Goal: Task Accomplishment & Management: Manage account settings

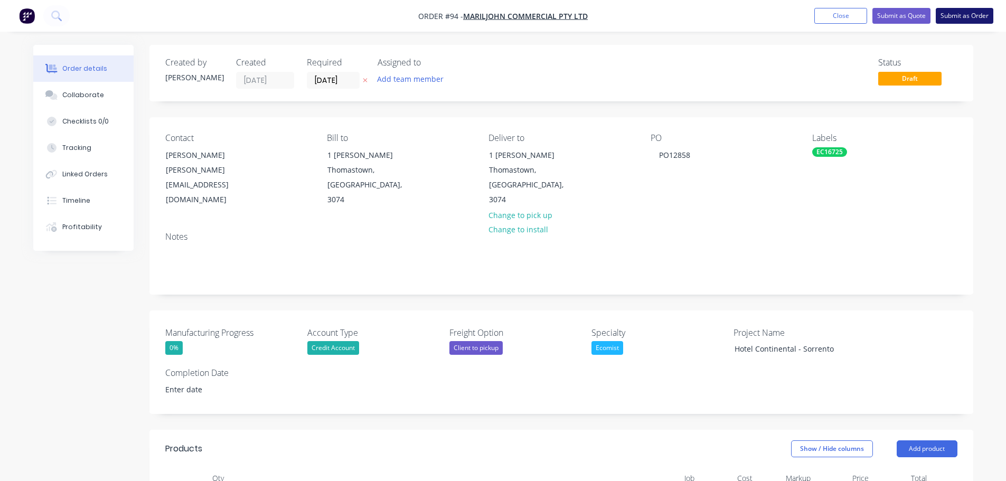
click at [961, 18] on button "Submit as Order" at bounding box center [964, 16] width 58 height 16
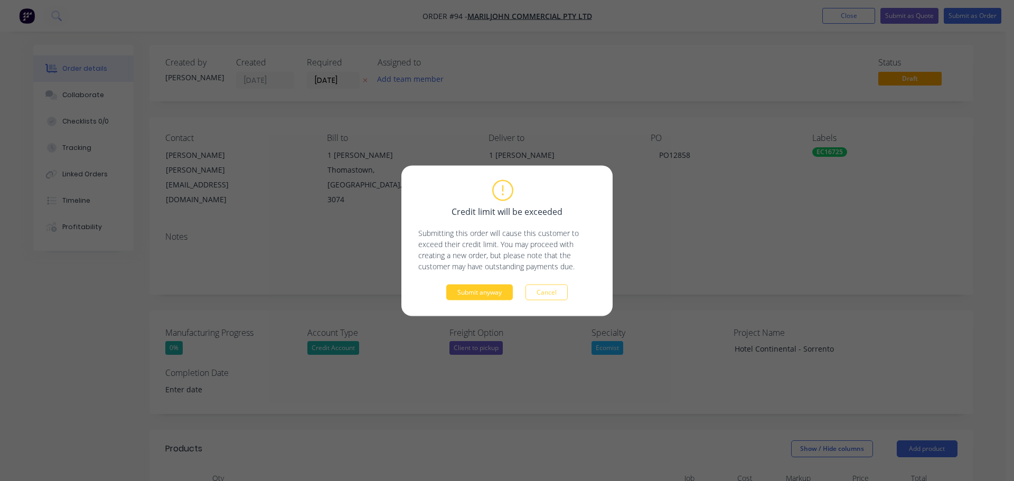
click at [463, 296] on button "Submit anyway" at bounding box center [479, 292] width 67 height 16
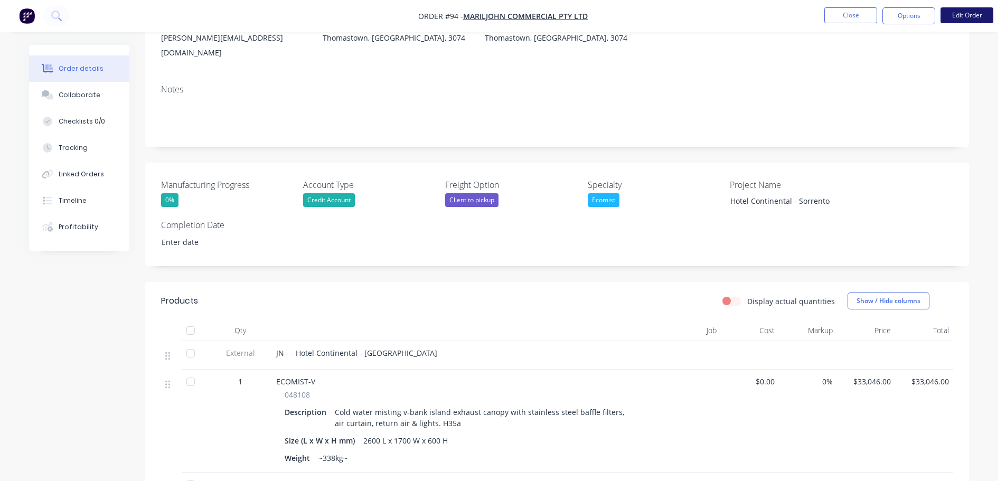
scroll to position [106, 0]
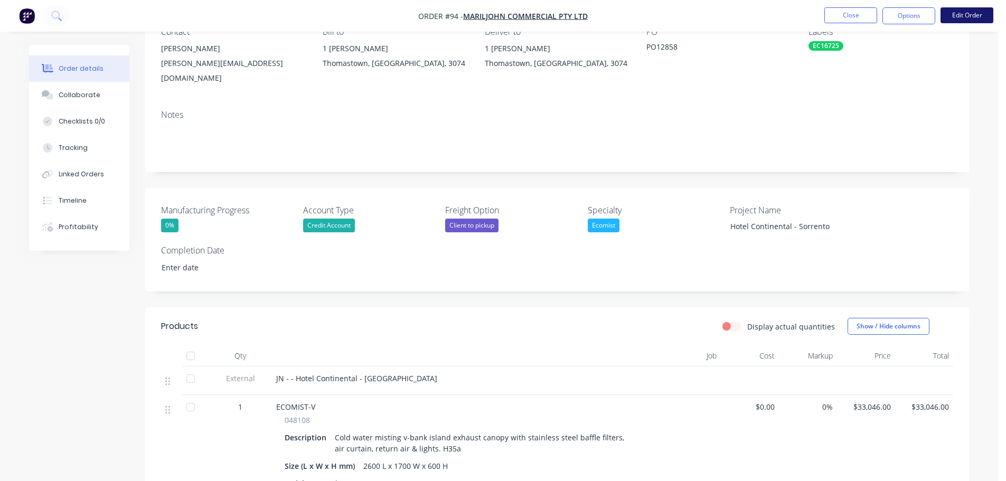
click at [965, 13] on button "Edit Order" at bounding box center [966, 15] width 53 height 16
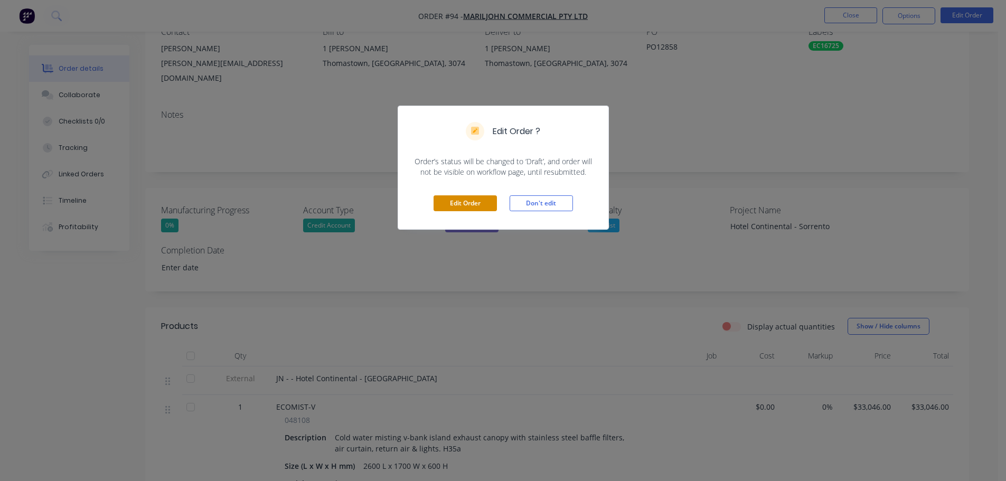
click at [481, 202] on button "Edit Order" at bounding box center [464, 203] width 63 height 16
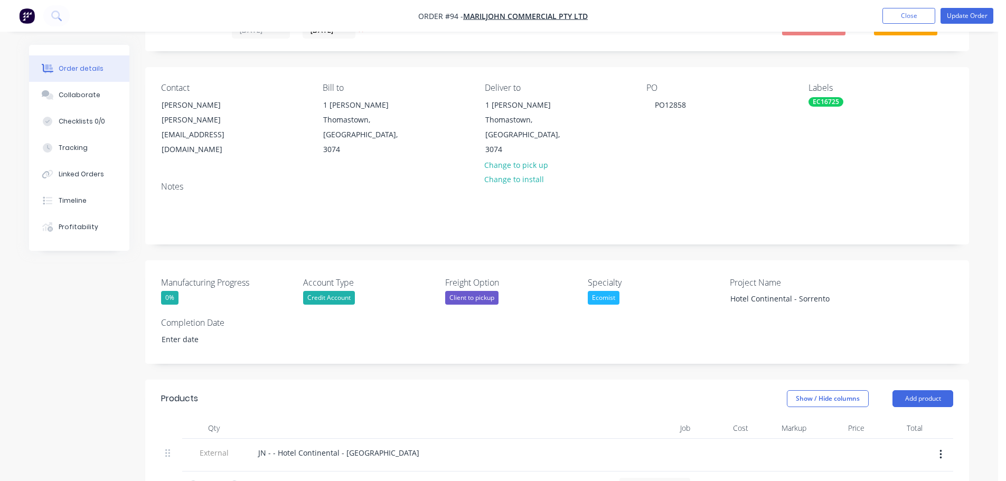
scroll to position [158, 0]
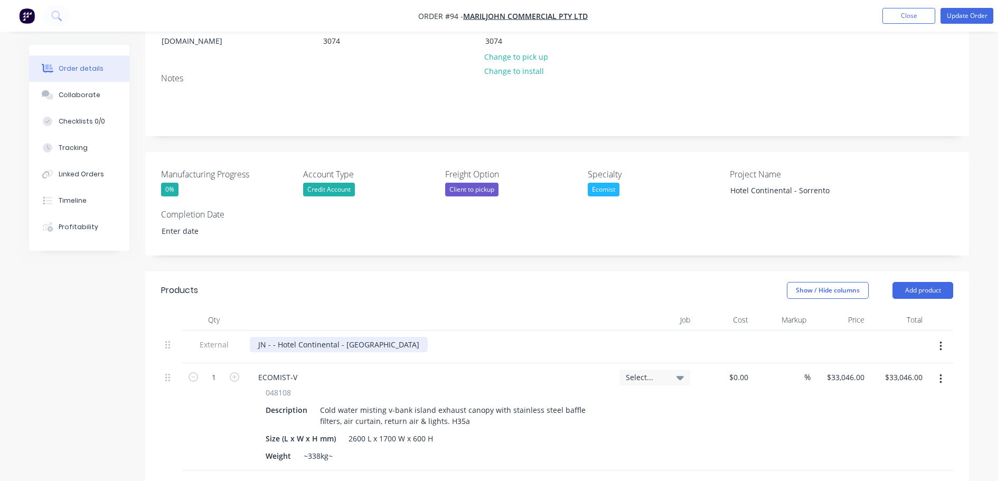
click at [271, 337] on div "JN - - Hotel Continental - [GEOGRAPHIC_DATA]" at bounding box center [339, 344] width 178 height 15
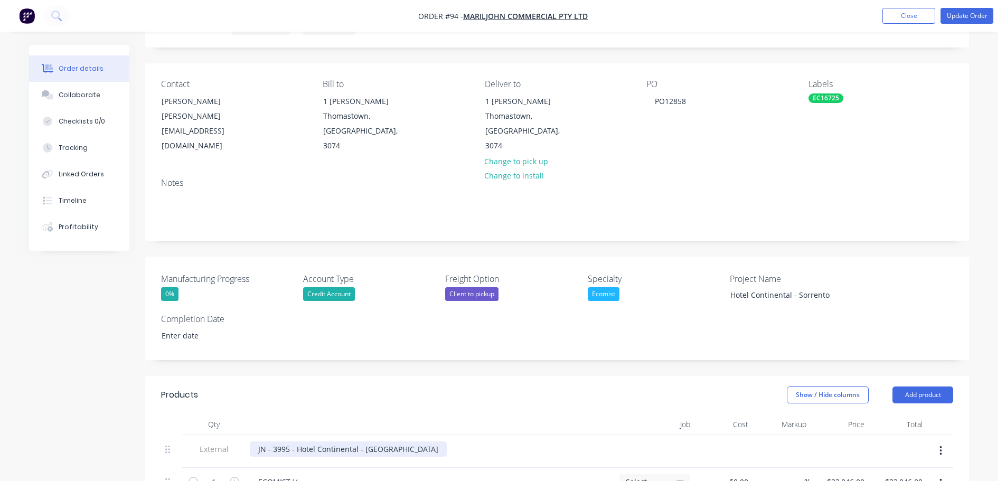
scroll to position [0, 0]
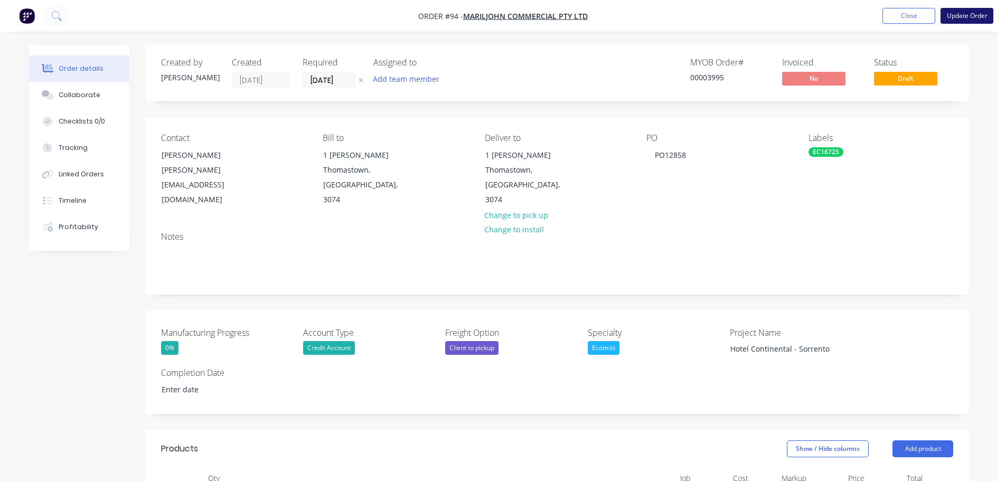
click at [964, 9] on button "Update Order" at bounding box center [966, 16] width 53 height 16
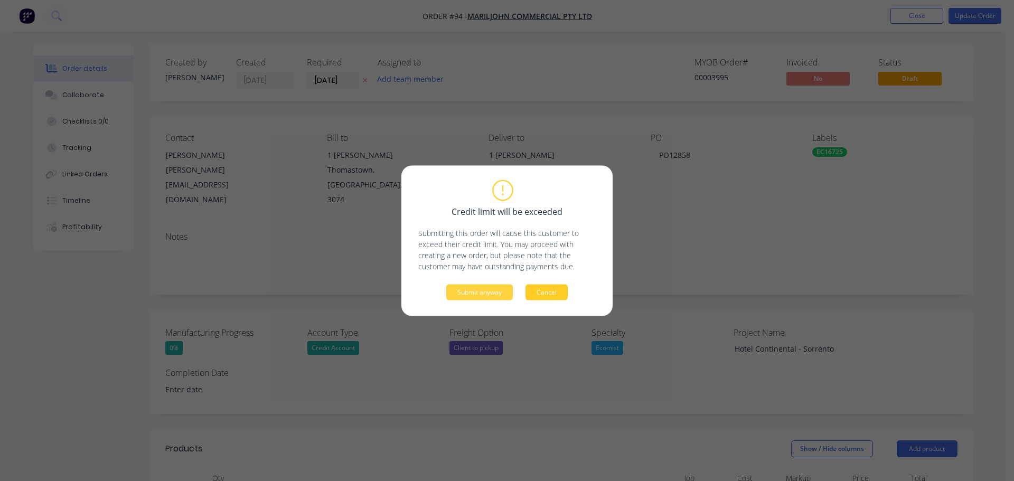
click at [558, 298] on button "Cancel" at bounding box center [546, 292] width 42 height 16
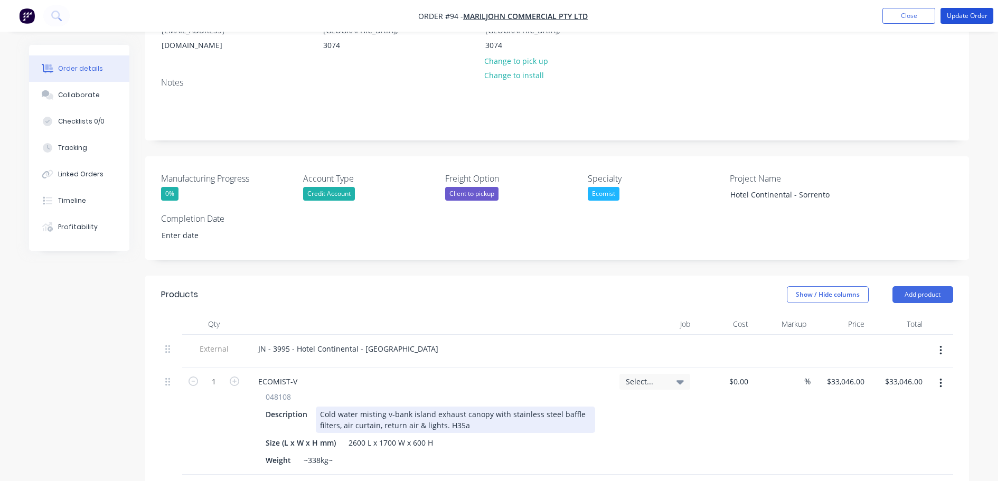
scroll to position [264, 0]
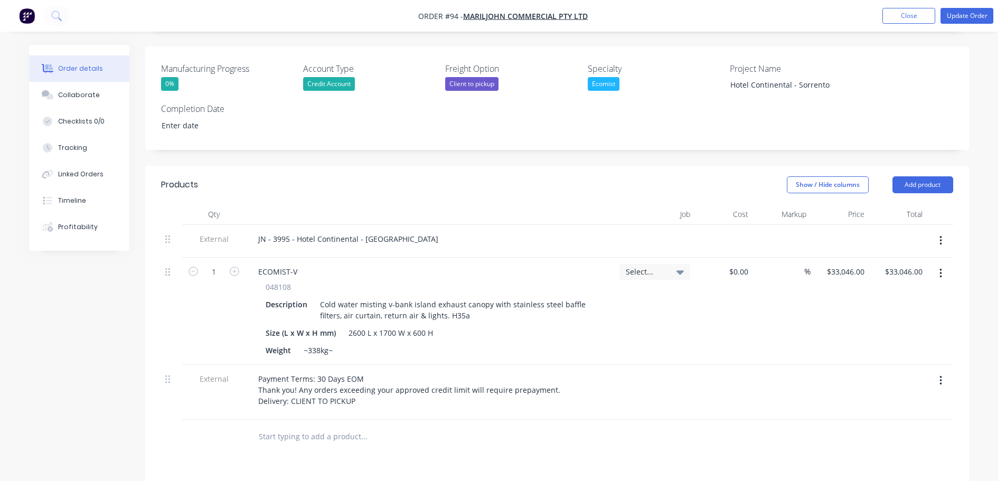
click at [667, 267] on div "Select..." at bounding box center [655, 272] width 58 height 10
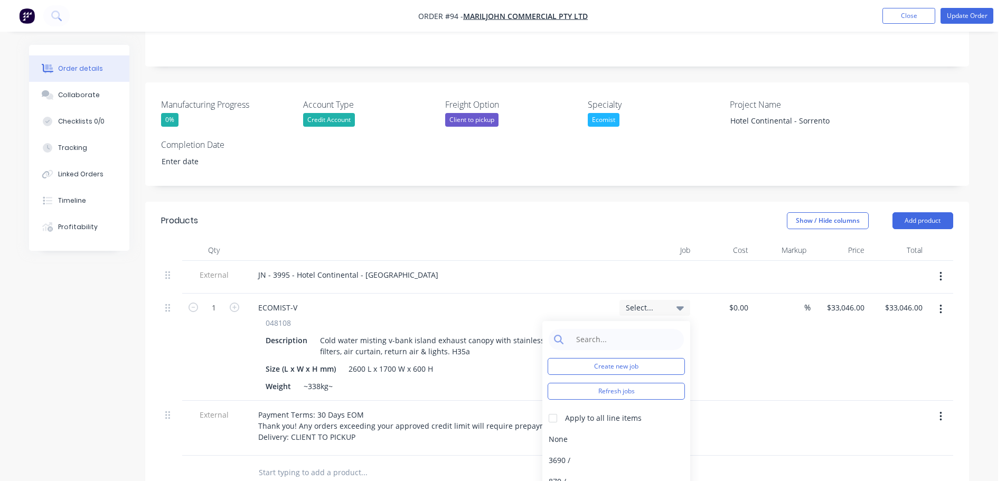
scroll to position [158, 0]
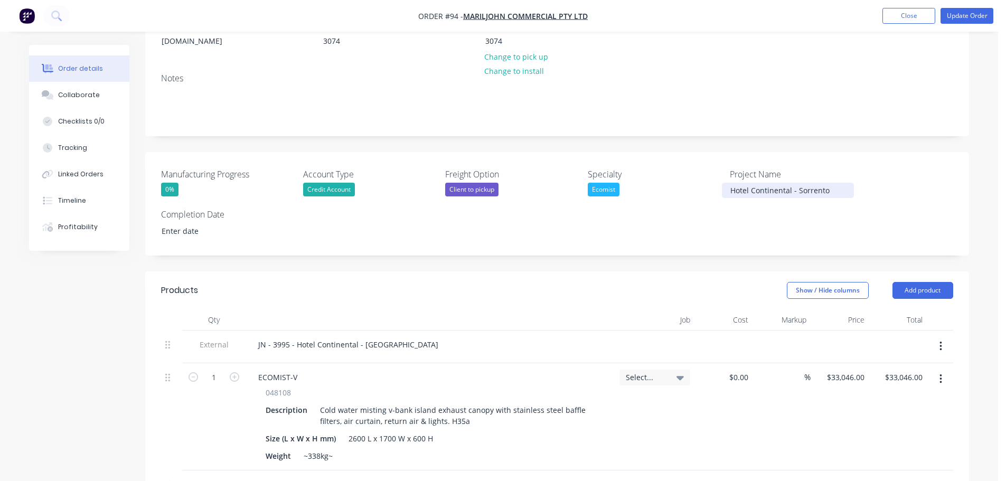
drag, startPoint x: 805, startPoint y: 180, endPoint x: 752, endPoint y: 181, distance: 52.8
click at [752, 183] on div "Hotel Continental - Sorrento" at bounding box center [791, 190] width 139 height 15
drag, startPoint x: 731, startPoint y: 177, endPoint x: 860, endPoint y: 174, distance: 129.4
click at [860, 183] on div "Hotel Continental - Sorrento" at bounding box center [791, 190] width 139 height 15
copy div "Hotel Continental - Sorrento"
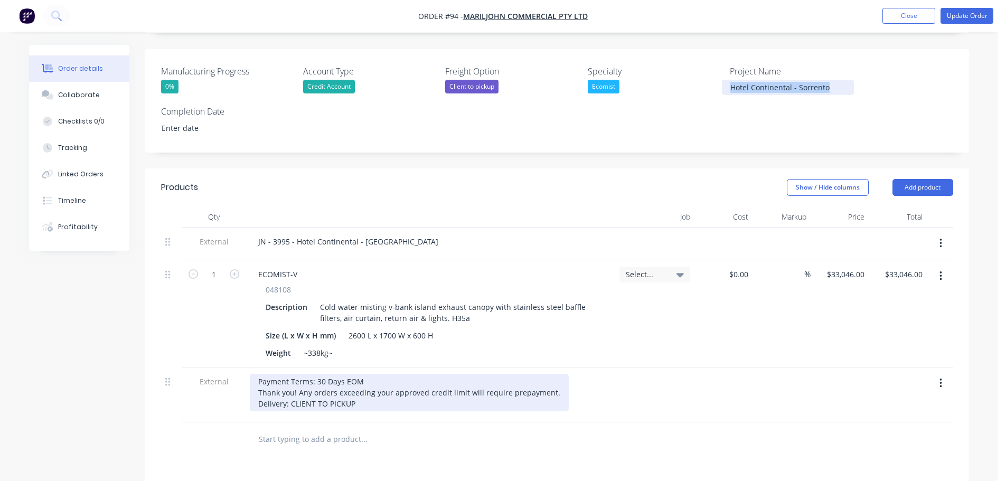
scroll to position [370, 0]
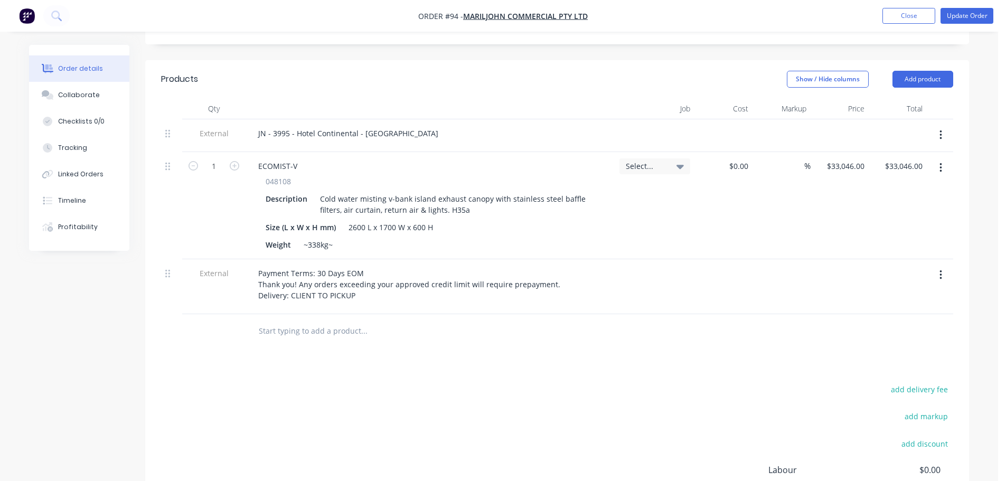
click at [650, 160] on span "Select..." at bounding box center [646, 165] width 40 height 11
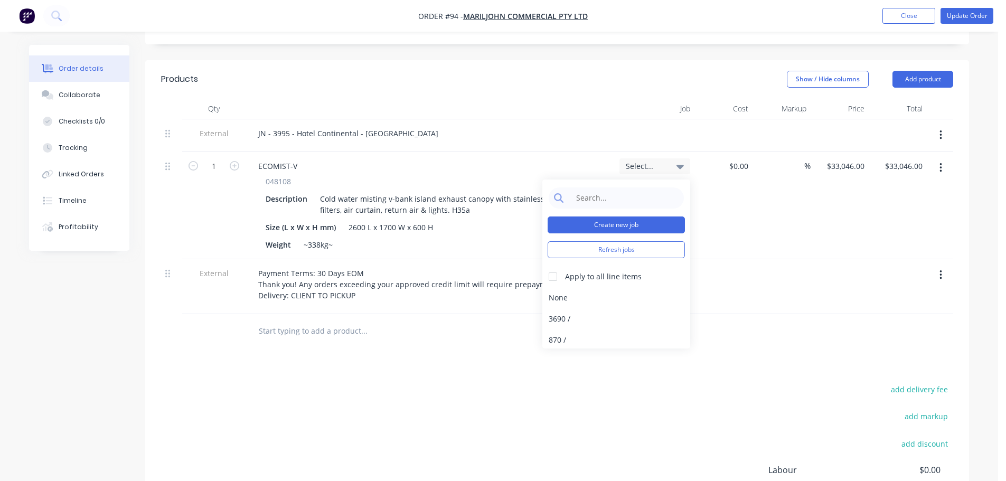
click at [639, 216] on button "Create new job" at bounding box center [615, 224] width 137 height 17
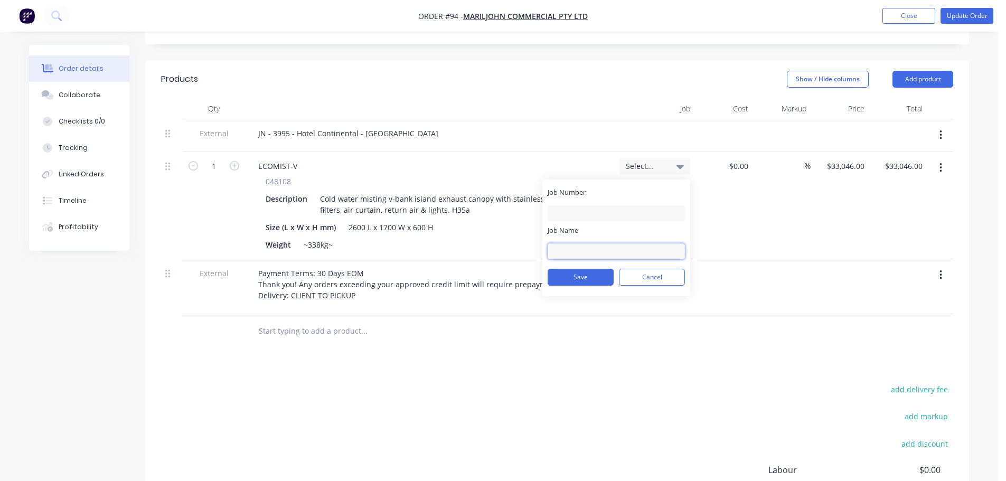
click at [600, 243] on input "Job Name" at bounding box center [615, 251] width 137 height 16
paste input "Hotel Continental - Sorrento"
type input "Hotel Continental - Sorrento"
click at [582, 205] on input "Job Number" at bounding box center [615, 213] width 137 height 16
type input "3995"
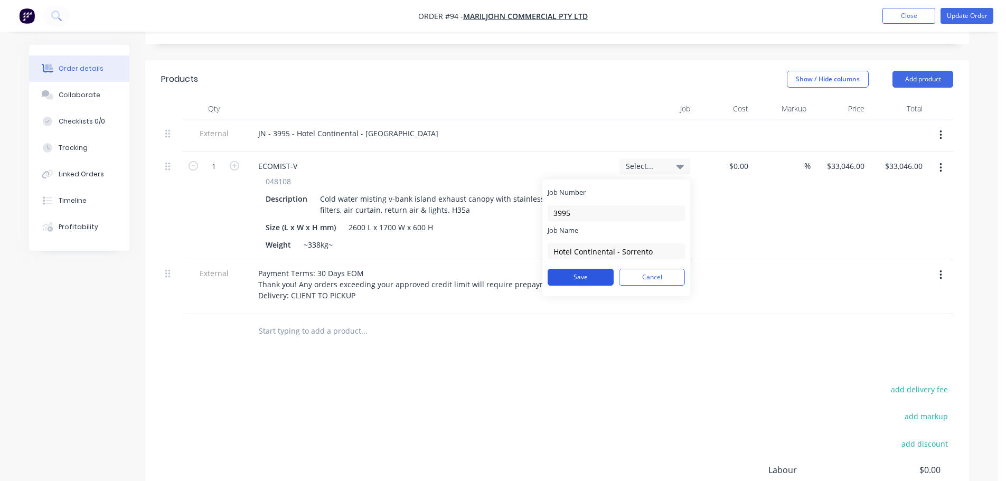
click at [578, 269] on button "Save" at bounding box center [580, 277] width 66 height 17
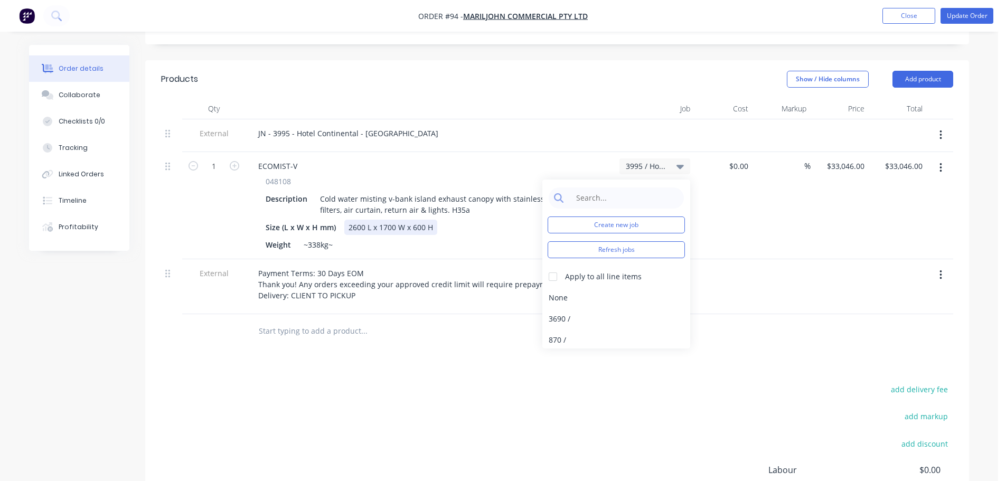
click at [444, 220] on div "Size (L x W x H mm) 2600 L x 1700 W x 600 H" at bounding box center [428, 227] width 334 height 15
click at [428, 220] on div "2600 L x 1700 W x 600 H" at bounding box center [390, 227] width 93 height 15
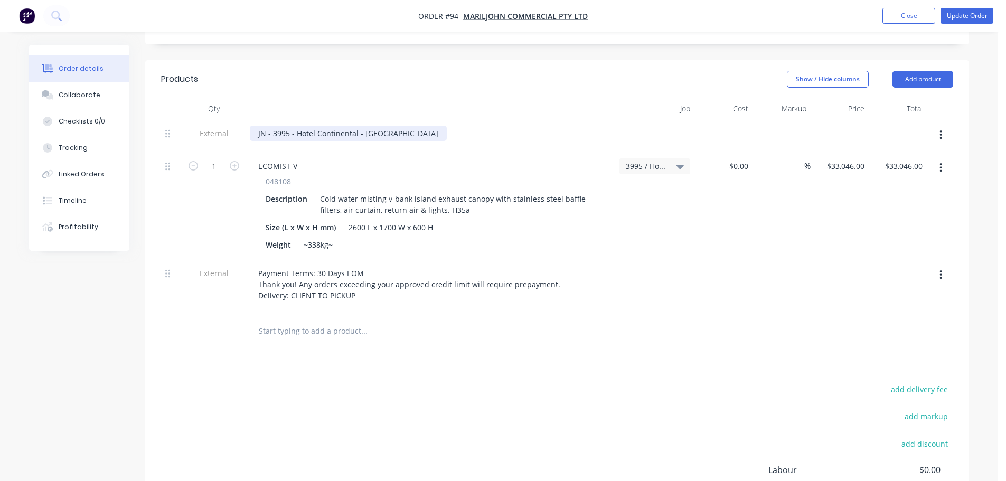
click at [389, 126] on div "JN - 3995 - Hotel Continental - [GEOGRAPHIC_DATA]" at bounding box center [348, 133] width 197 height 15
drag, startPoint x: 390, startPoint y: 120, endPoint x: 295, endPoint y: 109, distance: 95.7
click at [295, 119] on div "JN - 3995 - Hotel Continental - [GEOGRAPHIC_DATA]" at bounding box center [430, 135] width 370 height 33
copy div "Hotel Continental - Sorrento"
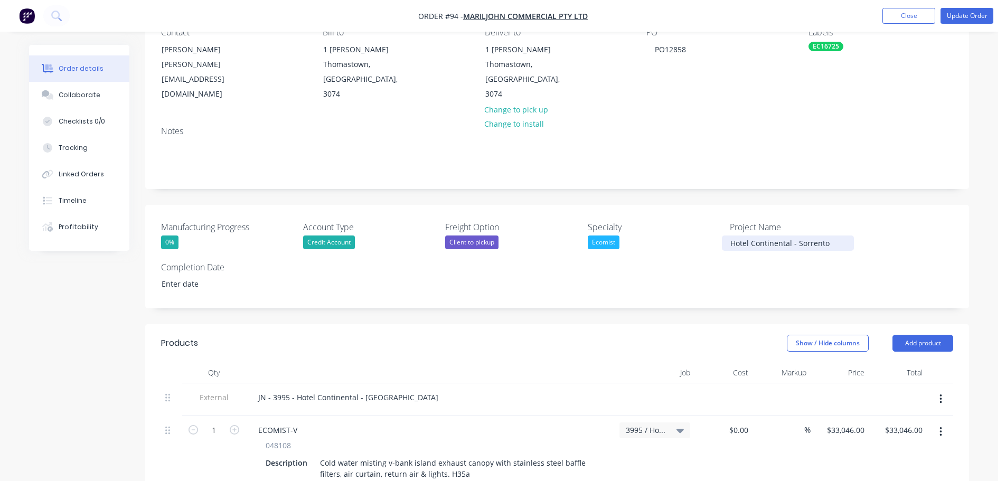
drag, startPoint x: 763, startPoint y: 218, endPoint x: 763, endPoint y: 223, distance: 5.3
click at [763, 221] on label "Project Name" at bounding box center [796, 227] width 132 height 13
click at [770, 235] on div "Hotel Continental - Sorrento" at bounding box center [788, 242] width 132 height 15
drag, startPoint x: 838, startPoint y: 231, endPoint x: 580, endPoint y: 237, distance: 258.2
click at [580, 237] on div "Manufacturing Progress 0% Account Type Credit Account Freight Option Client to …" at bounding box center [556, 256] width 823 height 103
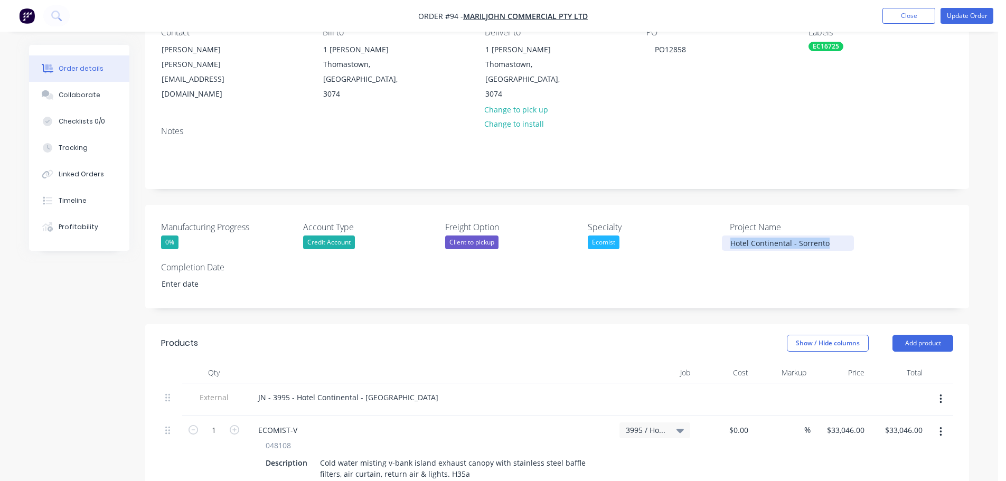
copy div "Hotel Continental - Sorrento"
click at [747, 235] on div "Hotel Continental - Sorrento" at bounding box center [788, 242] width 132 height 15
drag, startPoint x: 841, startPoint y: 227, endPoint x: 715, endPoint y: 235, distance: 126.4
click at [715, 235] on div "Manufacturing Progress 0% Account Type Credit Account Freight Option Client to …" at bounding box center [556, 256] width 823 height 103
copy div "Hotel Continental - Sorrento"
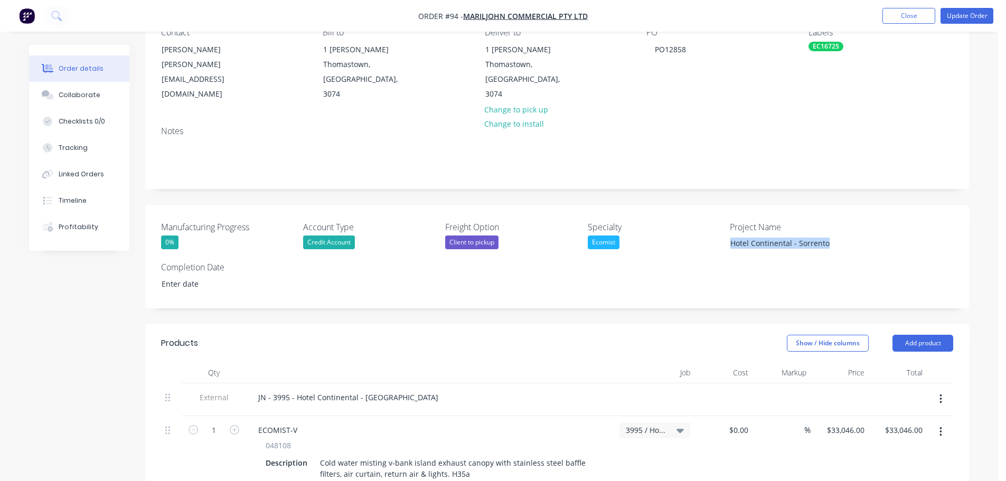
click at [778, 221] on div "Project Name Hotel Continental - Sorrento" at bounding box center [796, 236] width 132 height 30
drag, startPoint x: 788, startPoint y: 225, endPoint x: 807, endPoint y: 229, distance: 19.4
click at [788, 235] on div "Hotel Continental - Sorrento" at bounding box center [788, 242] width 132 height 15
drag, startPoint x: 847, startPoint y: 231, endPoint x: 652, endPoint y: 234, distance: 194.3
click at [652, 234] on div "Manufacturing Progress 0% Account Type Credit Account Freight Option Client to …" at bounding box center [556, 256] width 823 height 103
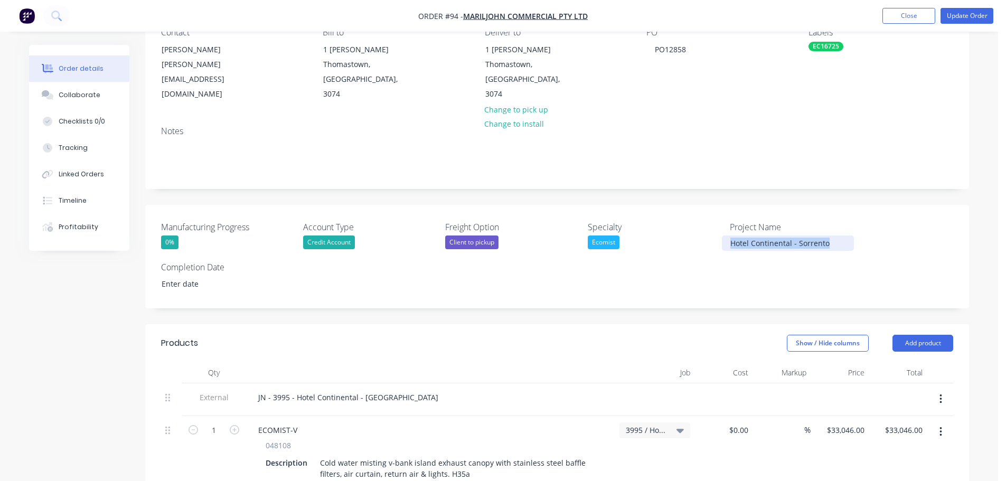
copy div "Hotel Continental - Sorrento"
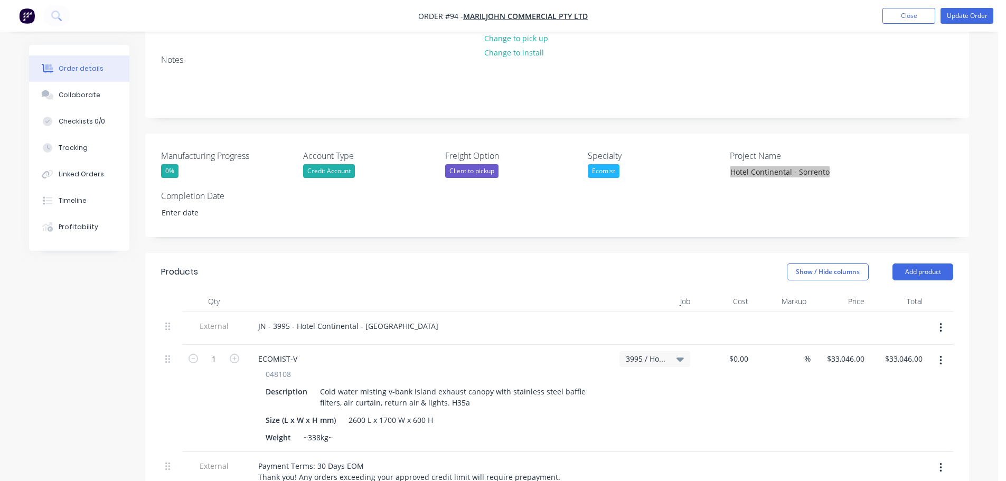
scroll to position [53, 0]
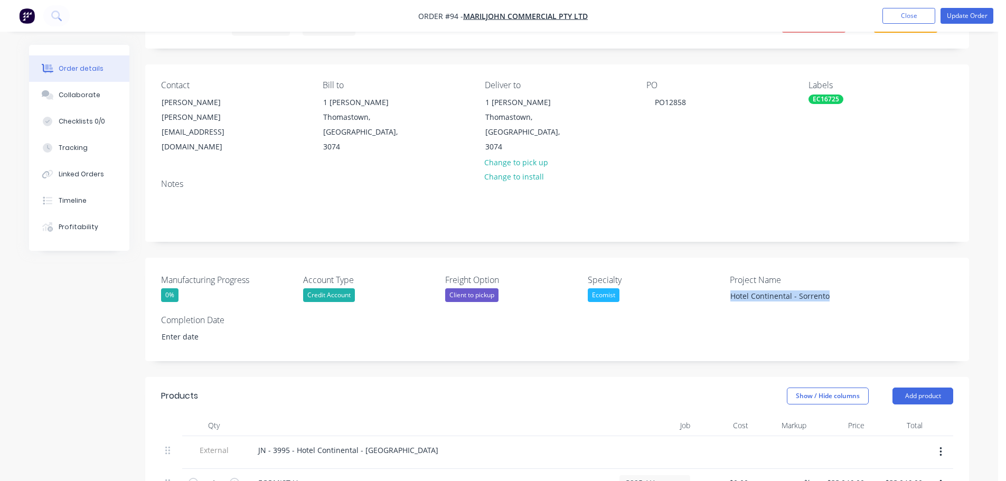
click at [825, 103] on div "EC16725" at bounding box center [825, 99] width 35 height 10
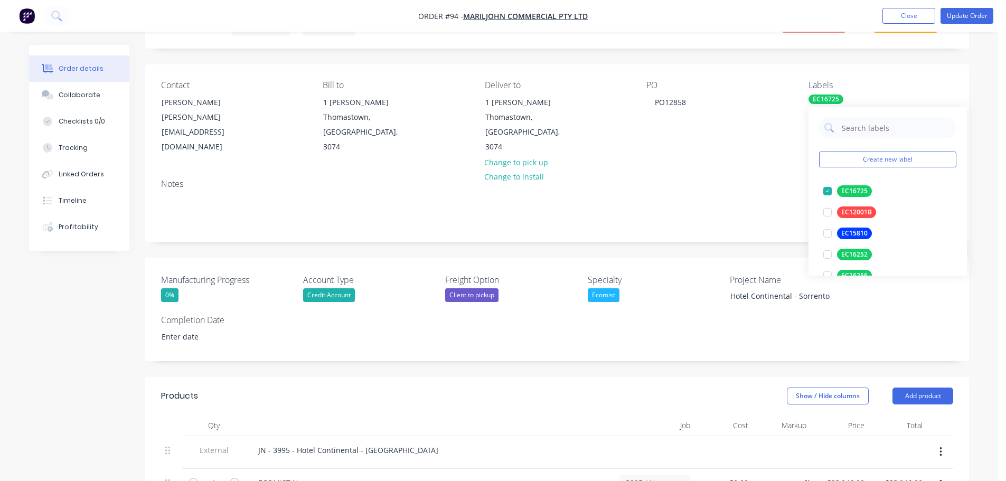
drag, startPoint x: 948, startPoint y: 318, endPoint x: 959, endPoint y: 318, distance: 11.1
click at [948, 318] on div "Manufacturing Progress 0% Account Type Credit Account Freight Option Client to …" at bounding box center [556, 309] width 823 height 103
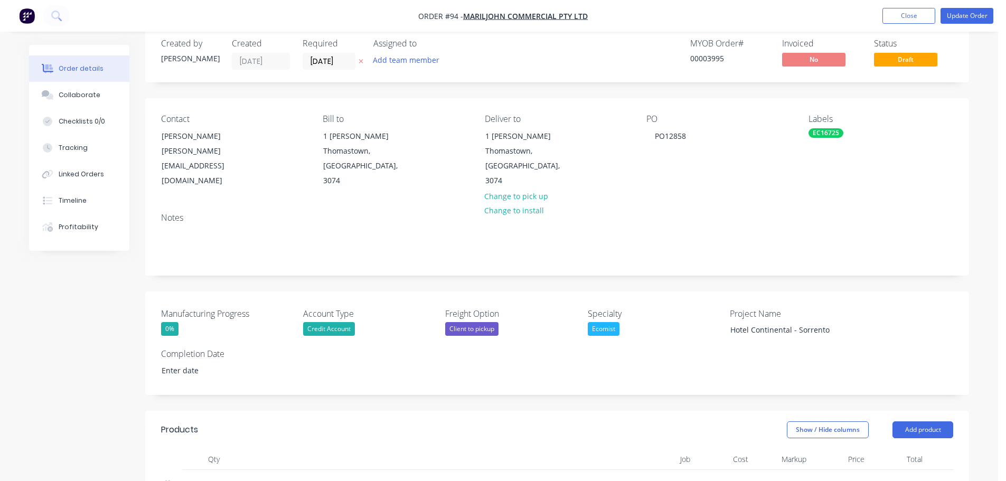
scroll to position [0, 0]
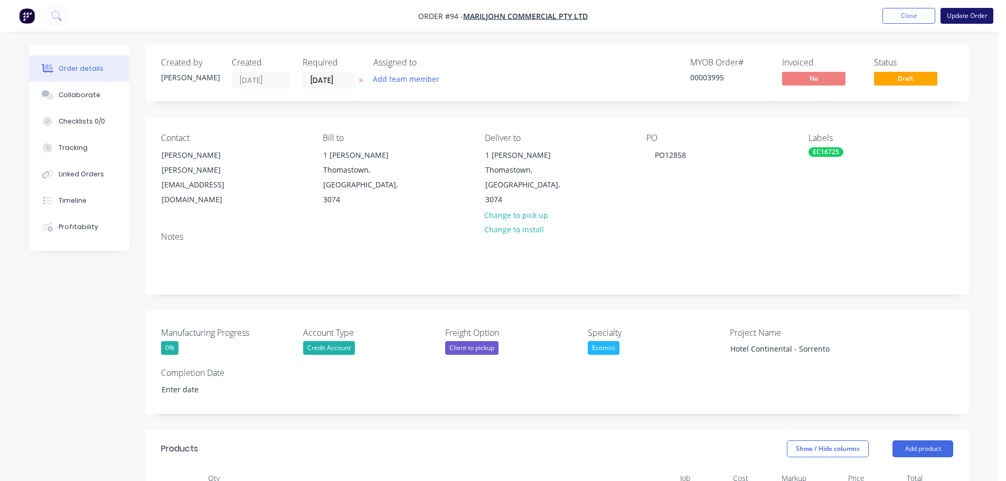
click at [983, 18] on button "Update Order" at bounding box center [966, 16] width 53 height 16
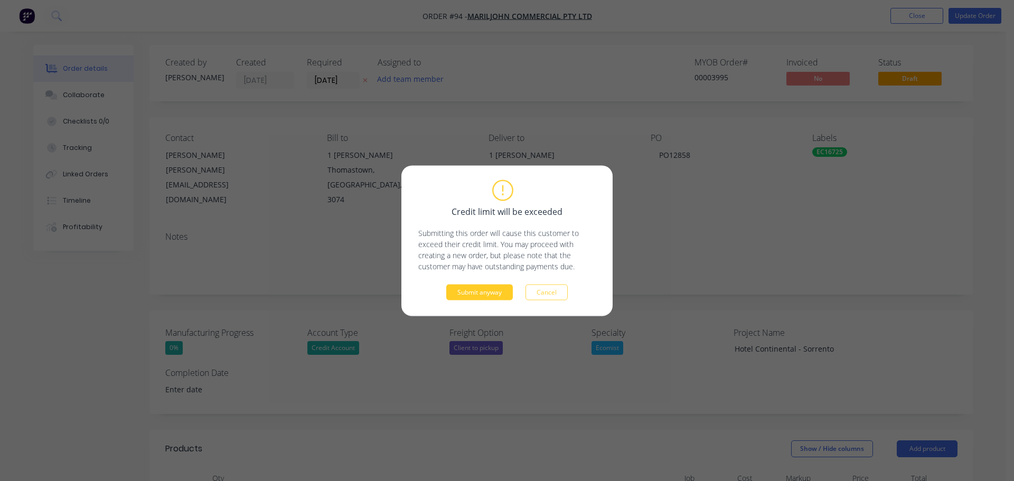
click at [473, 291] on button "Submit anyway" at bounding box center [479, 292] width 67 height 16
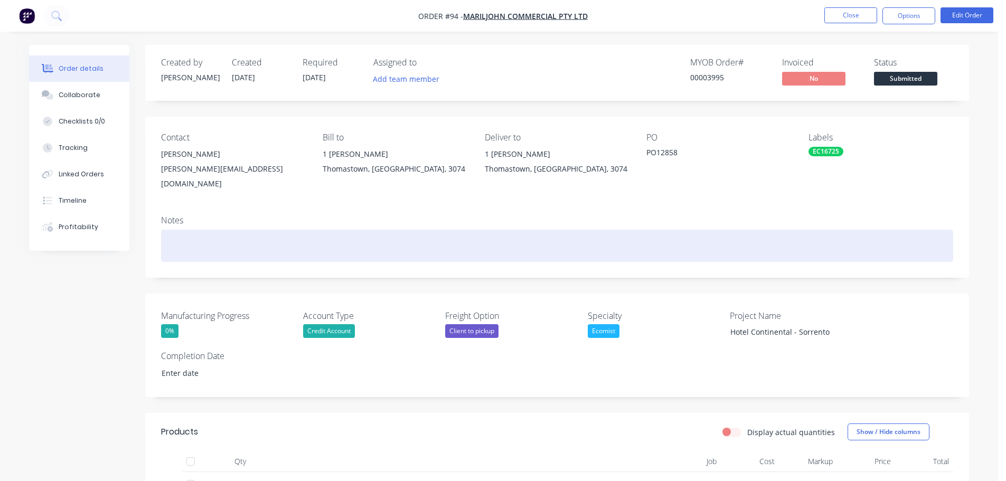
click at [314, 244] on div at bounding box center [557, 246] width 792 height 32
click at [235, 238] on div at bounding box center [557, 246] width 792 height 32
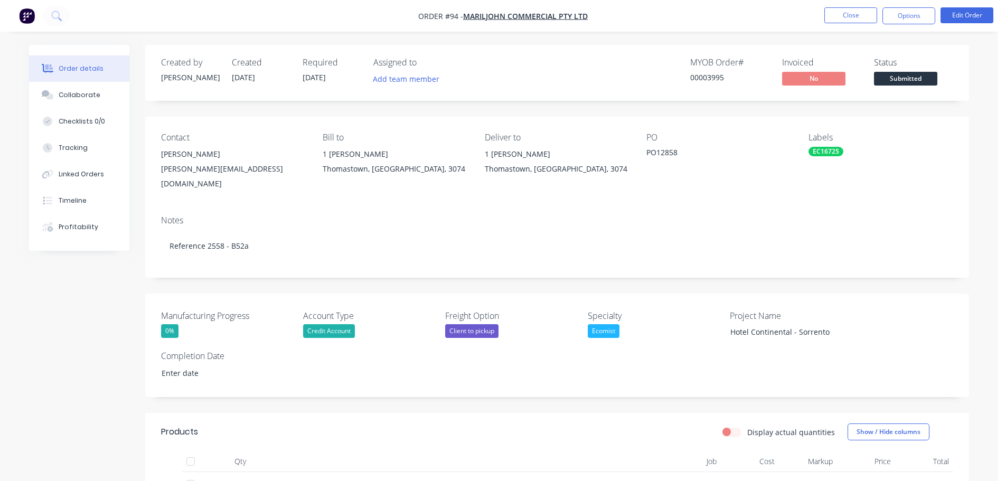
click at [125, 317] on div "Created by [PERSON_NAME] Created [DATE] Required [DATE] Assigned to Add team me…" at bounding box center [499, 443] width 940 height 797
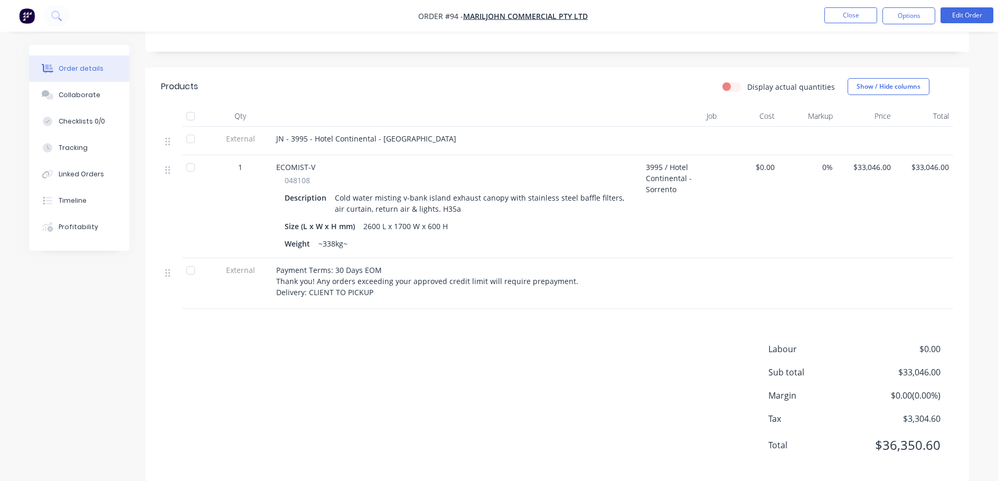
scroll to position [351, 0]
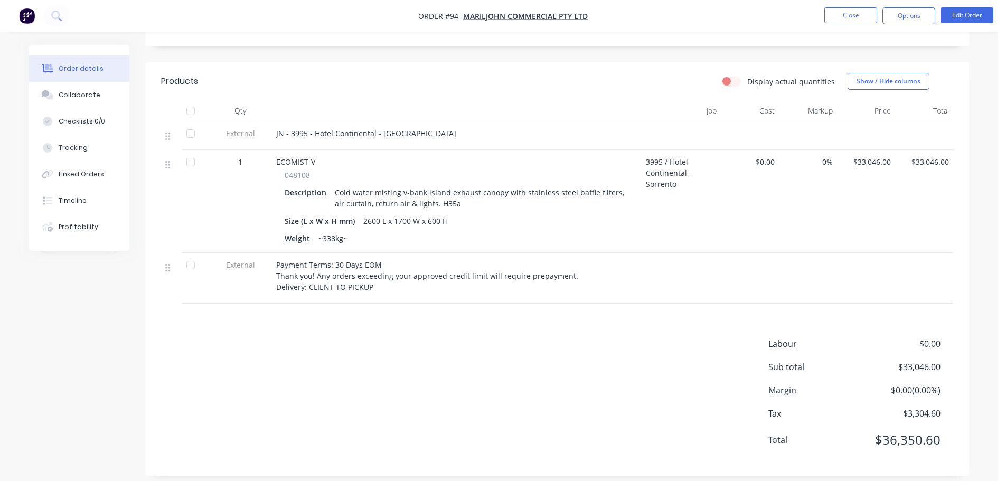
drag, startPoint x: 922, startPoint y: 17, endPoint x: 924, endPoint y: 24, distance: 7.0
click at [922, 17] on button "Options" at bounding box center [908, 15] width 53 height 17
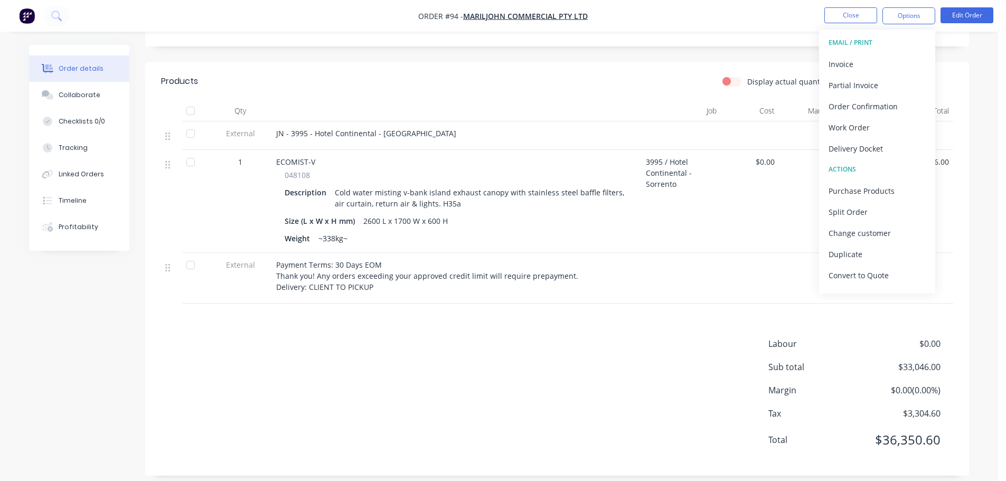
click at [668, 289] on div at bounding box center [680, 278] width 79 height 51
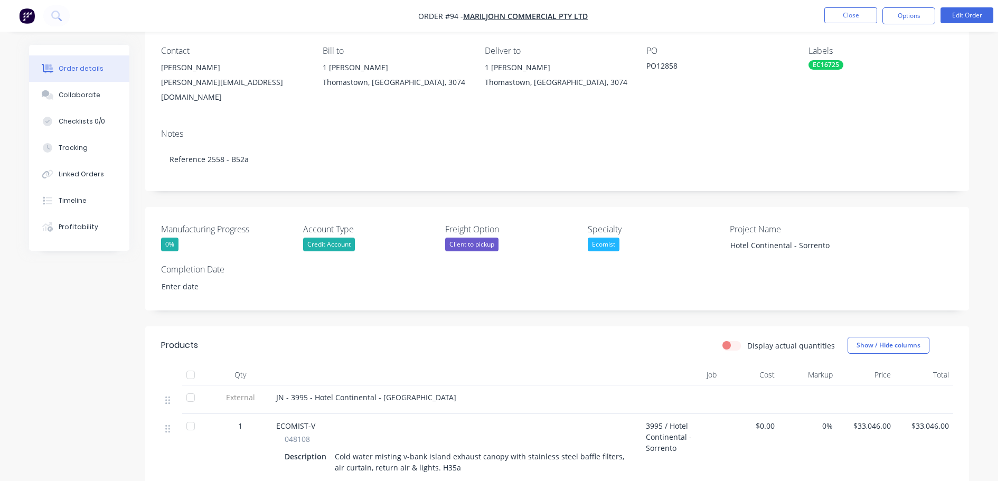
scroll to position [0, 0]
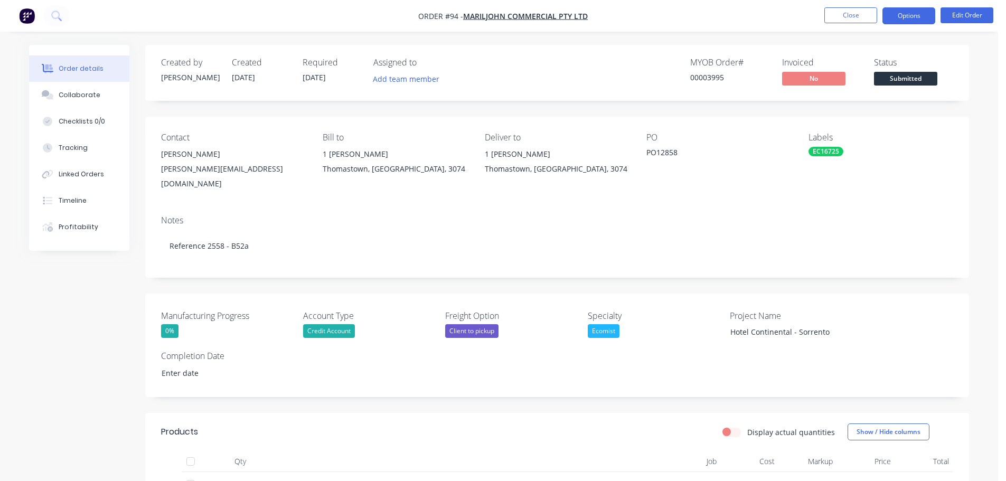
click at [916, 18] on button "Options" at bounding box center [908, 15] width 53 height 17
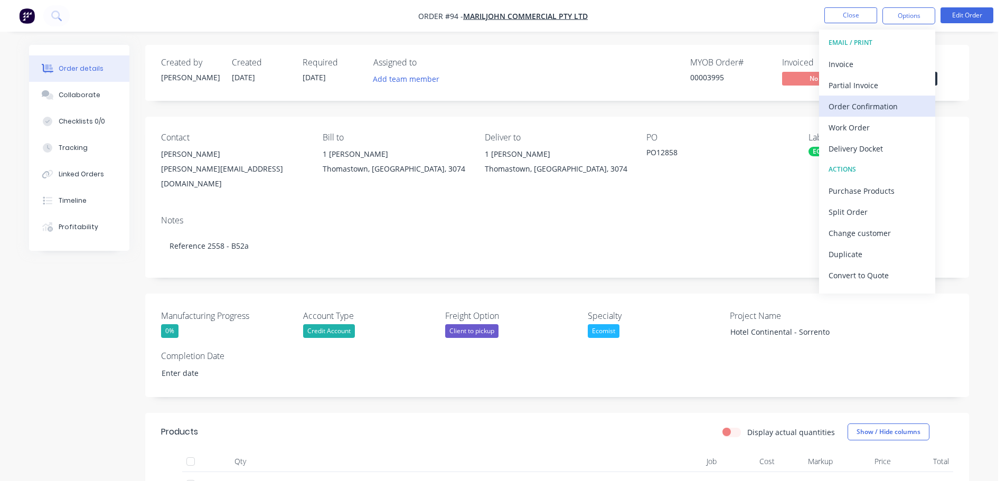
click at [879, 105] on div "Order Confirmation" at bounding box center [876, 106] width 97 height 15
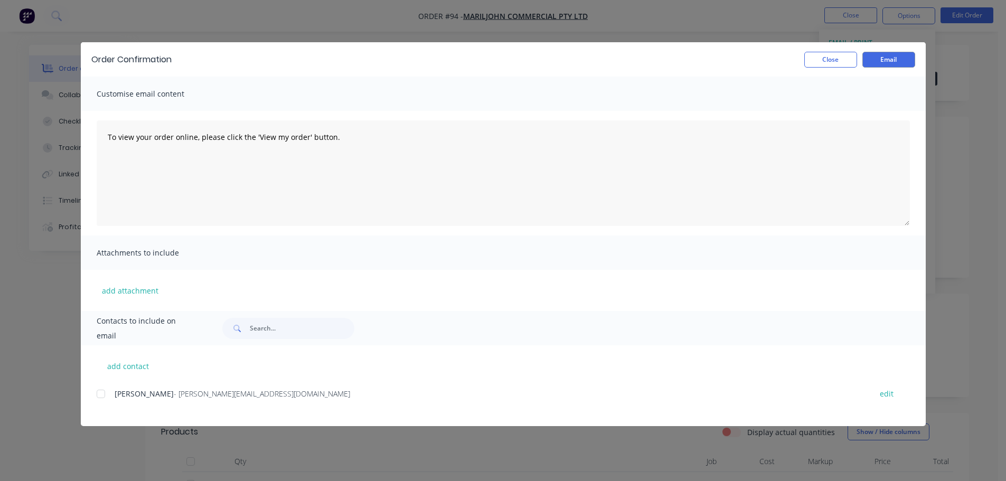
click at [101, 393] on div at bounding box center [100, 393] width 21 height 21
click at [850, 69] on div "Order Confirmation Close Email" at bounding box center [503, 59] width 845 height 34
click at [839, 62] on button "Close" at bounding box center [830, 60] width 53 height 16
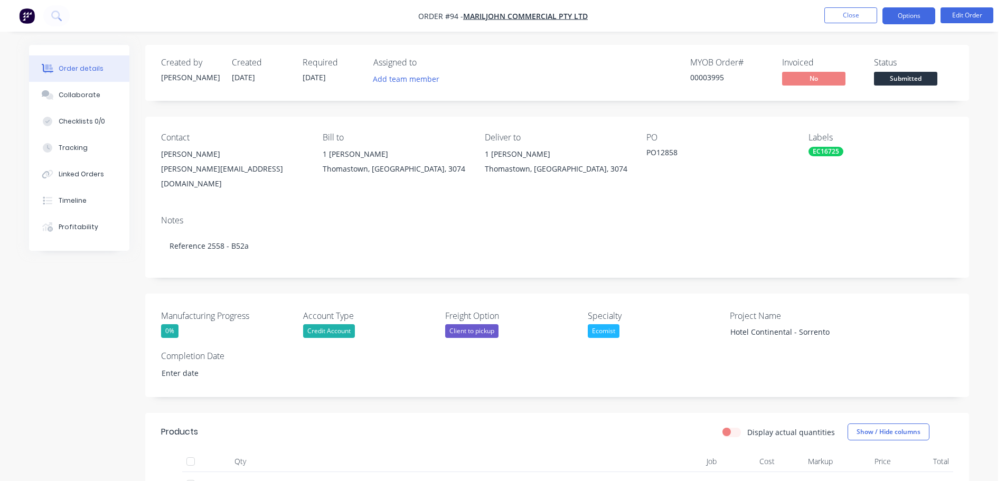
click at [913, 18] on button "Options" at bounding box center [908, 15] width 53 height 17
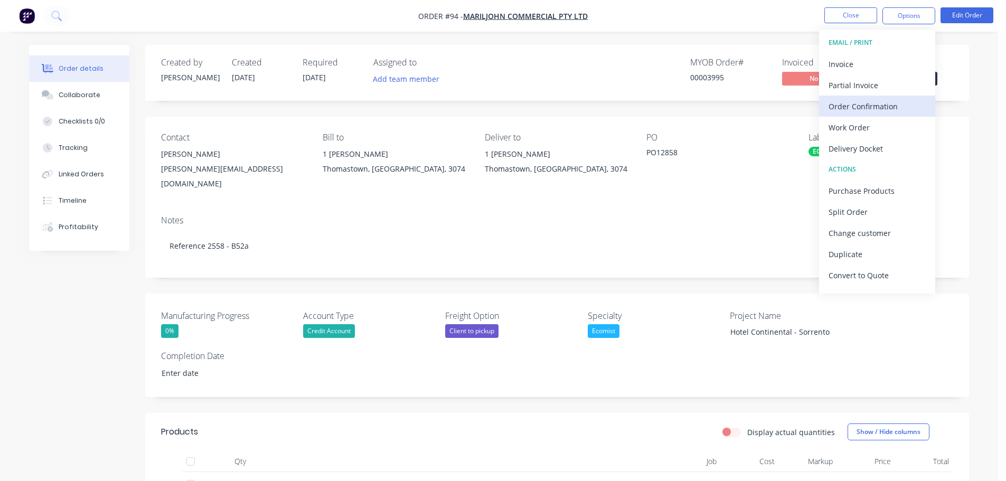
click at [877, 109] on div "Order Confirmation" at bounding box center [876, 106] width 97 height 15
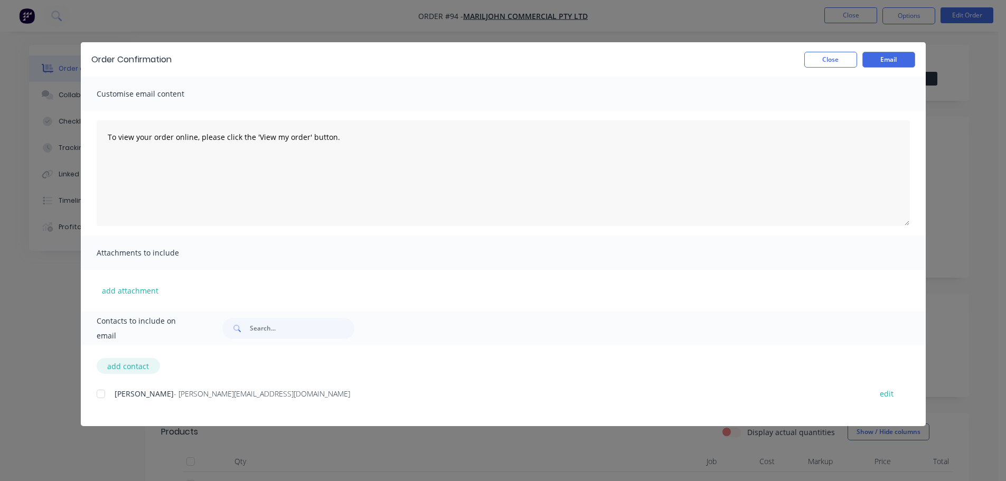
click at [149, 370] on button "add contact" at bounding box center [128, 366] width 63 height 16
select select "AU"
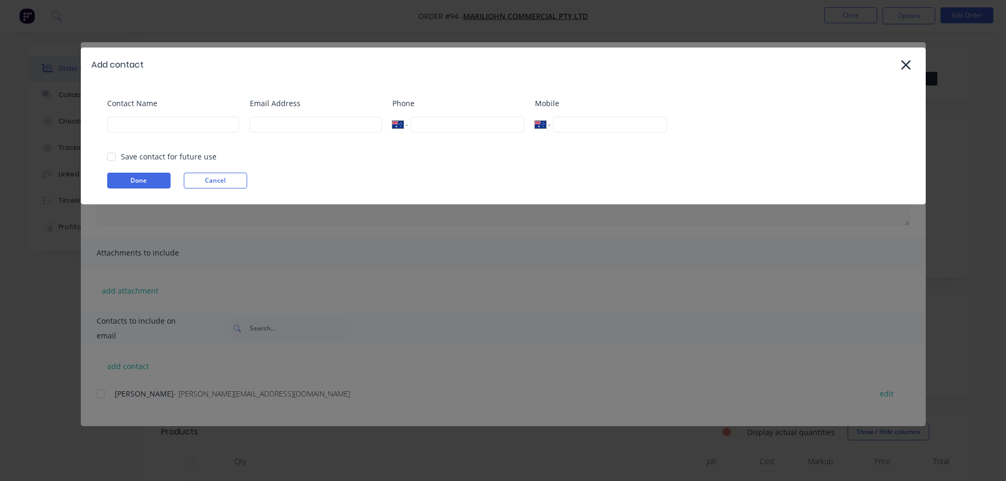
click at [171, 112] on div "Contact Name" at bounding box center [173, 119] width 132 height 43
click at [174, 118] on input at bounding box center [173, 125] width 132 height 16
type input "ewan"
click at [239, 140] on div "Contact Name [PERSON_NAME]" at bounding box center [173, 119] width 132 height 43
click at [307, 135] on div "Email Address" at bounding box center [316, 119] width 132 height 43
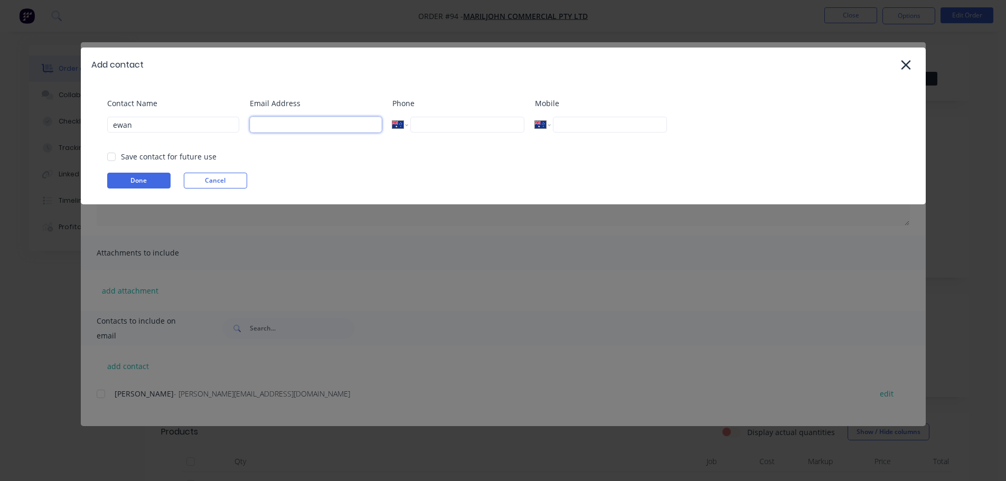
click at [311, 130] on input at bounding box center [316, 125] width 132 height 16
type input "[EMAIL_ADDRESS][PERSON_NAME][DOMAIN_NAME]"
click at [132, 181] on button "Done" at bounding box center [138, 181] width 63 height 16
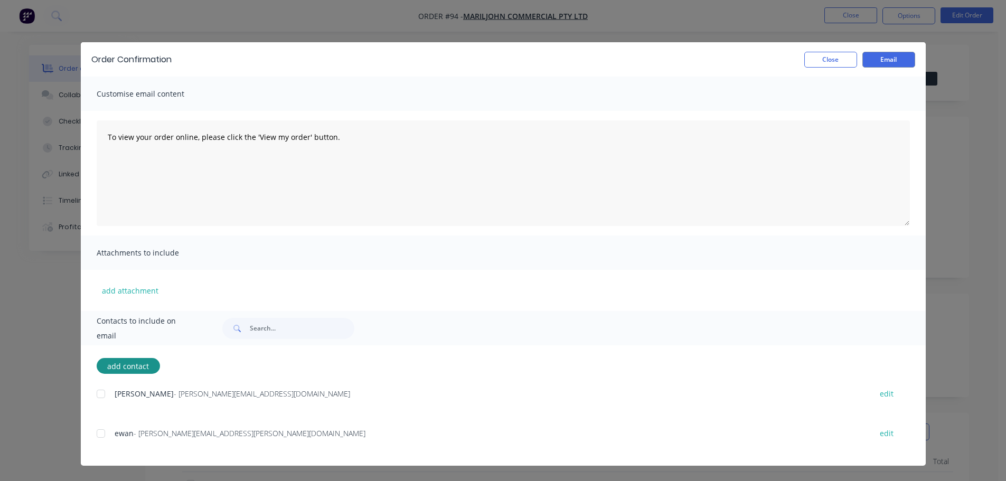
click at [101, 435] on div at bounding box center [100, 433] width 21 height 21
click at [898, 55] on button "Email" at bounding box center [888, 60] width 53 height 16
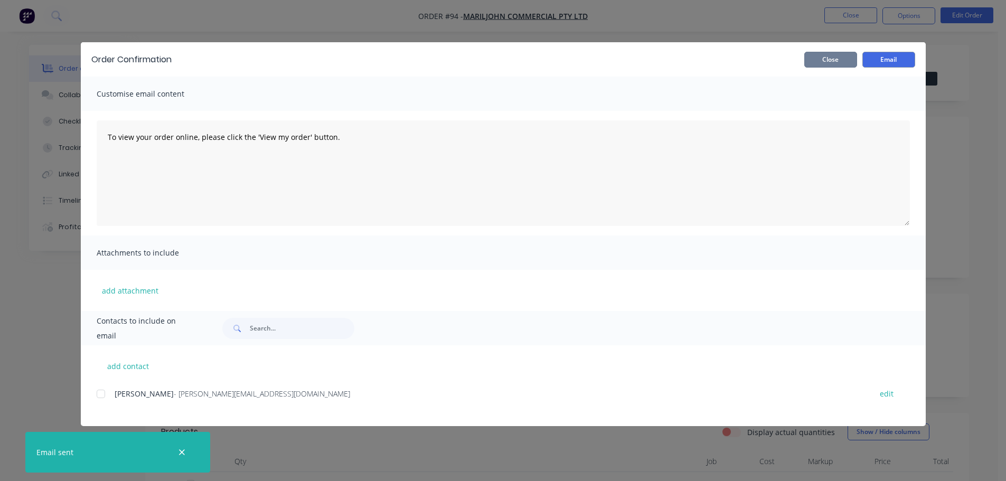
click at [837, 61] on button "Close" at bounding box center [830, 60] width 53 height 16
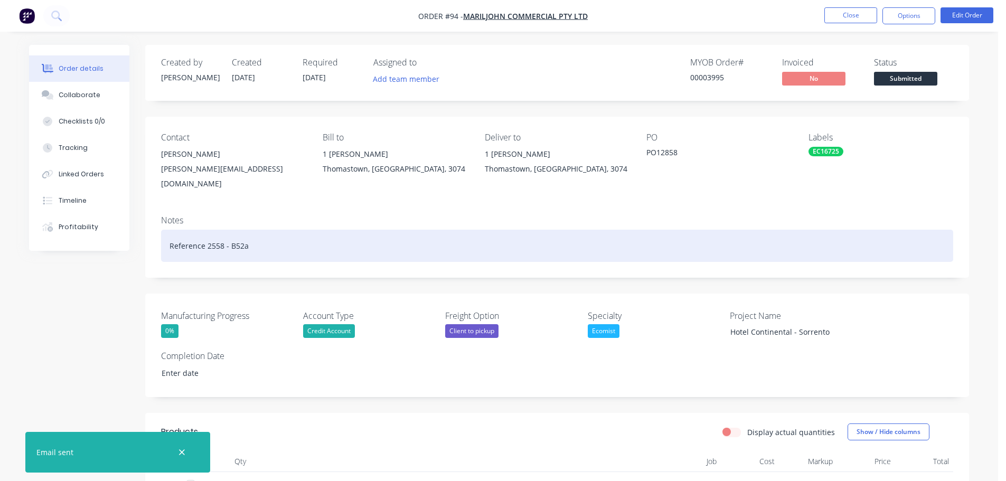
click at [225, 231] on div "Reference 2558 - B52a" at bounding box center [557, 246] width 792 height 32
click at [280, 240] on div "Reference 2558 - B52a" at bounding box center [557, 246] width 792 height 32
drag, startPoint x: 280, startPoint y: 240, endPoint x: 154, endPoint y: 247, distance: 126.3
click at [154, 247] on div "Notes Reference 2558 - B52a" at bounding box center [556, 242] width 823 height 71
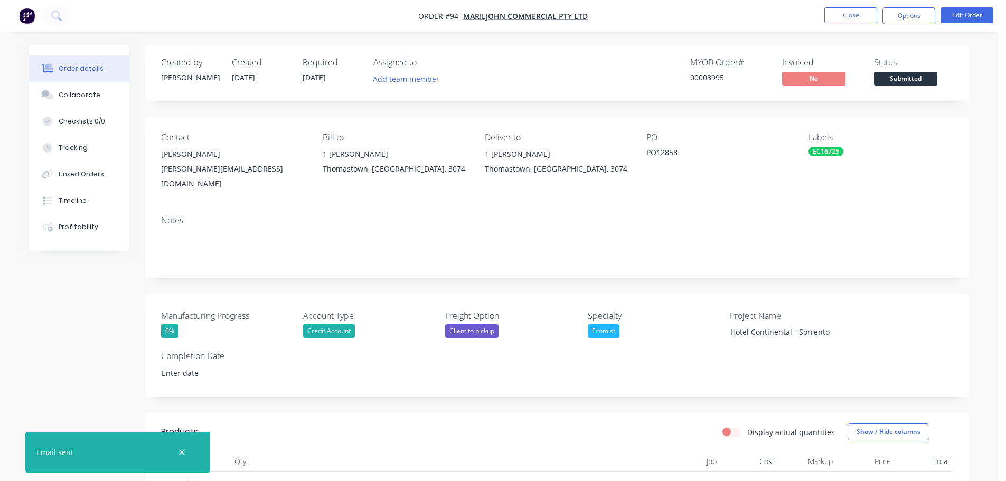
click at [347, 207] on div "Notes" at bounding box center [556, 242] width 823 height 71
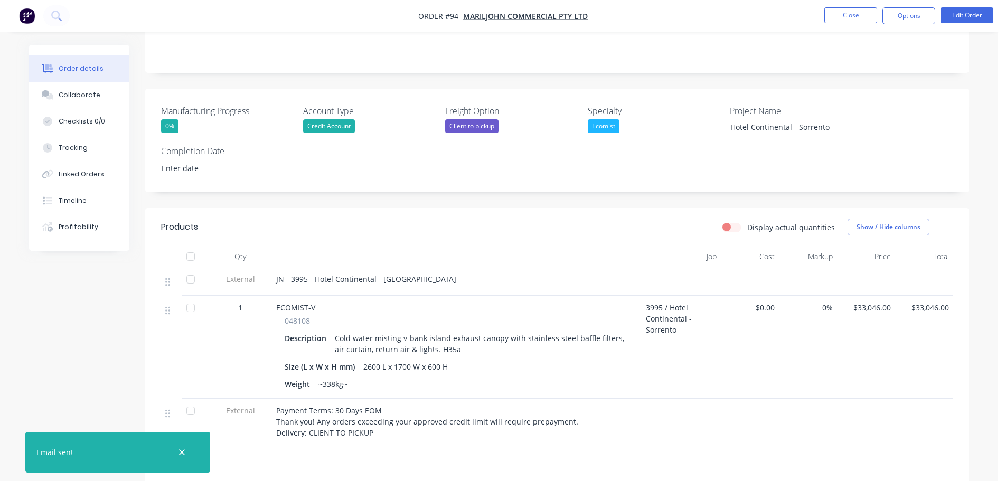
scroll to position [317, 0]
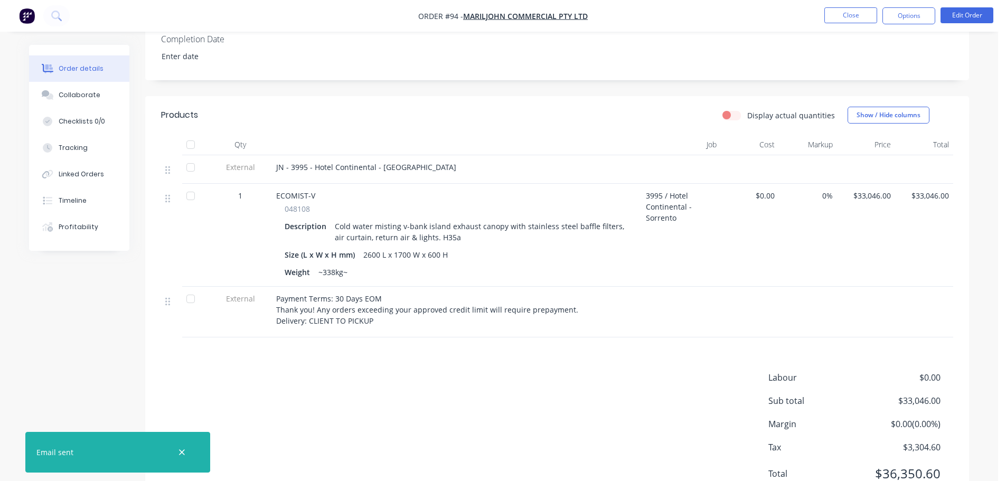
click at [304, 341] on div "Products Display actual quantities Show / Hide columns Qty Job Cost Markup Pric…" at bounding box center [556, 302] width 823 height 413
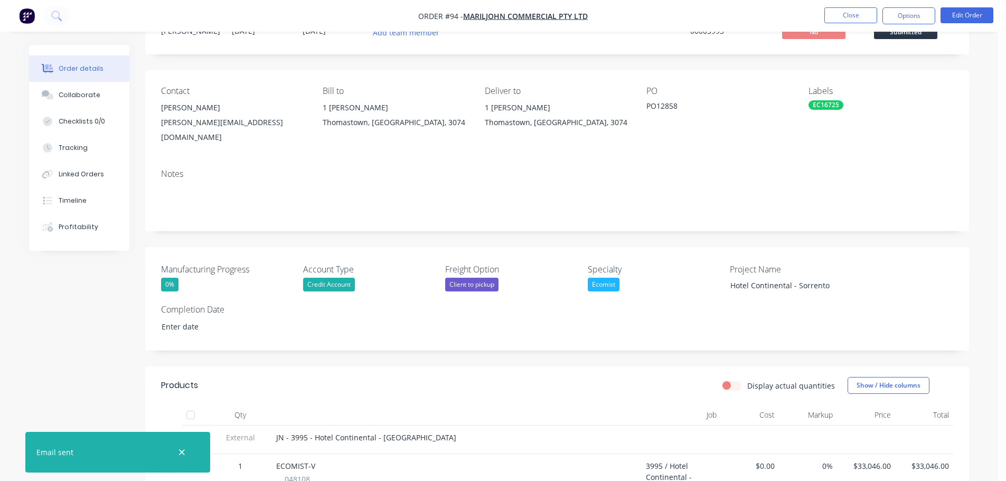
scroll to position [0, 0]
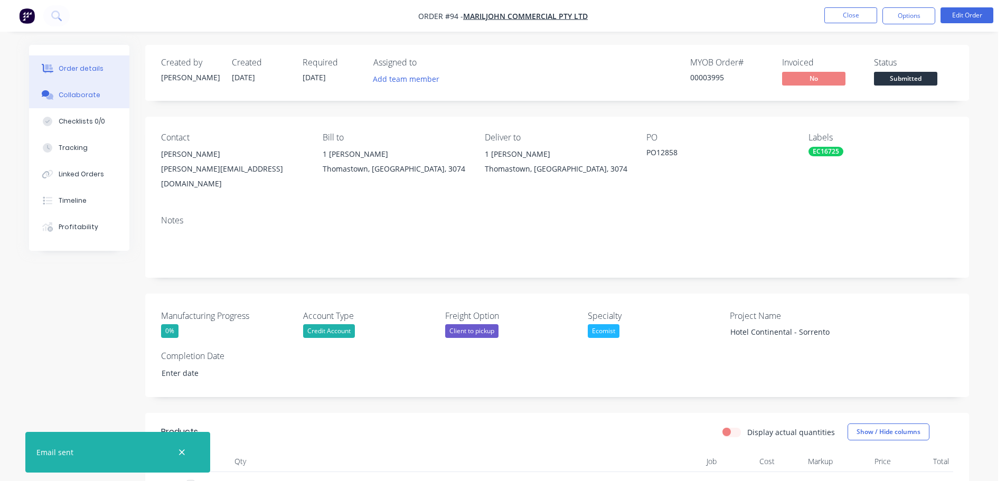
click at [90, 92] on div "Collaborate" at bounding box center [80, 95] width 42 height 10
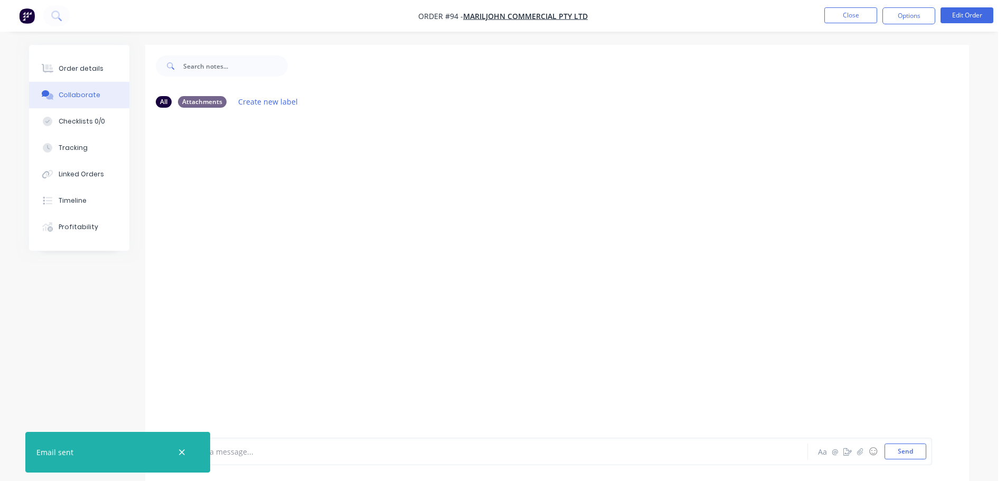
click at [252, 447] on div at bounding box center [468, 451] width 549 height 11
click at [901, 452] on button "Send" at bounding box center [905, 451] width 42 height 16
click at [93, 76] on button "Order details" at bounding box center [79, 68] width 100 height 26
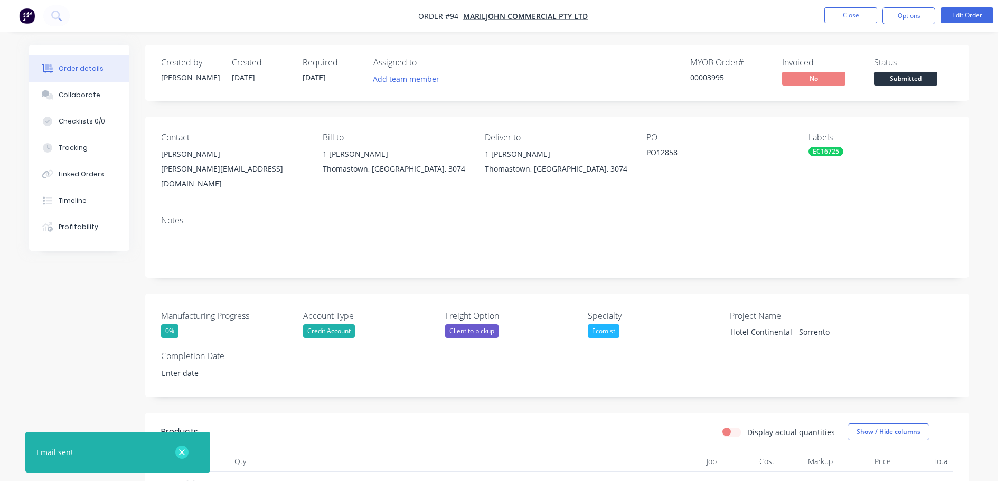
click at [181, 449] on icon "button" at bounding box center [181, 453] width 7 height 10
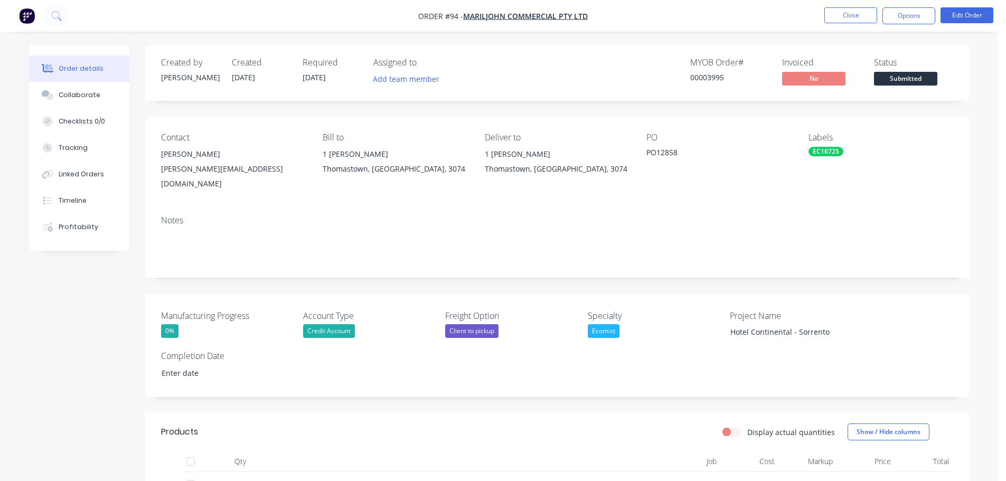
click at [106, 397] on div "Created by [PERSON_NAME] Created [DATE] Required [DATE] Assigned to Add team me…" at bounding box center [499, 443] width 940 height 797
click at [176, 351] on label "Completion Date" at bounding box center [227, 355] width 132 height 13
click at [208, 365] on input at bounding box center [219, 373] width 131 height 16
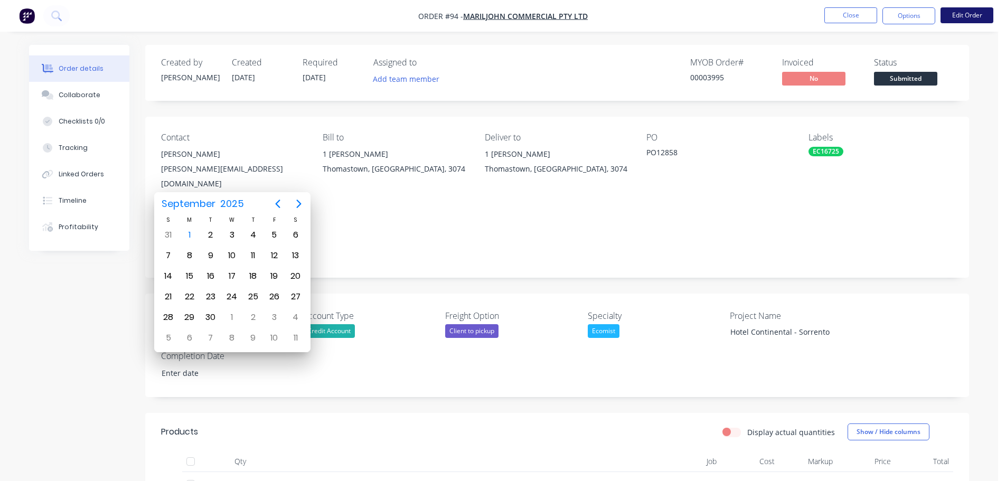
click at [969, 14] on button "Edit Order" at bounding box center [966, 15] width 53 height 16
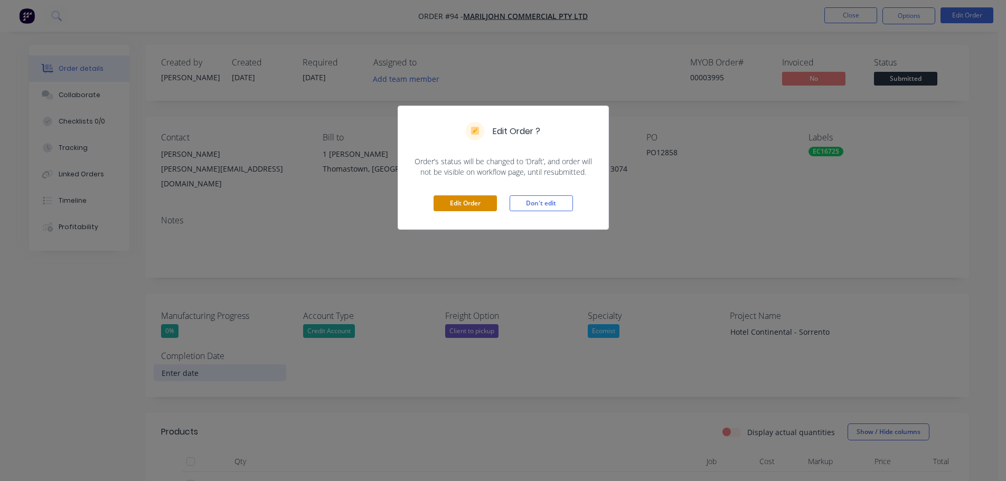
click at [487, 209] on button "Edit Order" at bounding box center [464, 203] width 63 height 16
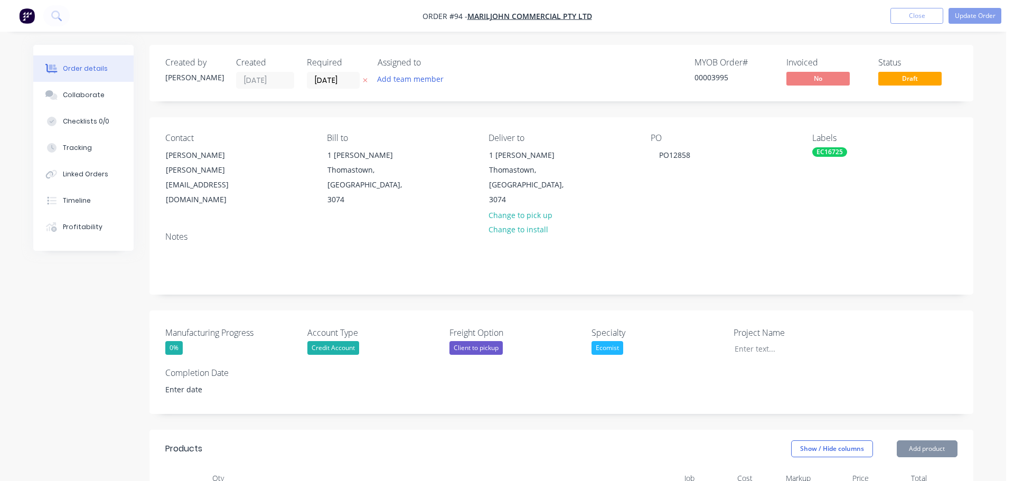
type input "$33,046.00"
click at [342, 72] on label "[DATE]" at bounding box center [328, 80] width 53 height 17
click at [342, 72] on input "[DATE]" at bounding box center [329, 80] width 52 height 16
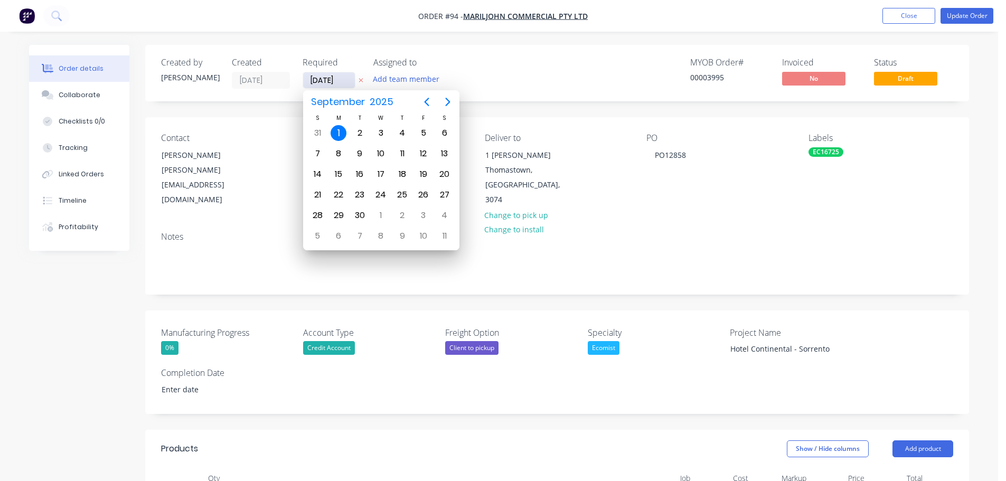
click at [339, 74] on input "[DATE]" at bounding box center [329, 80] width 52 height 16
click at [448, 96] on icon "Next page" at bounding box center [447, 102] width 13 height 13
click at [427, 97] on icon "Previous page" at bounding box center [426, 102] width 13 height 13
click at [422, 216] on div "31" at bounding box center [423, 215] width 16 height 16
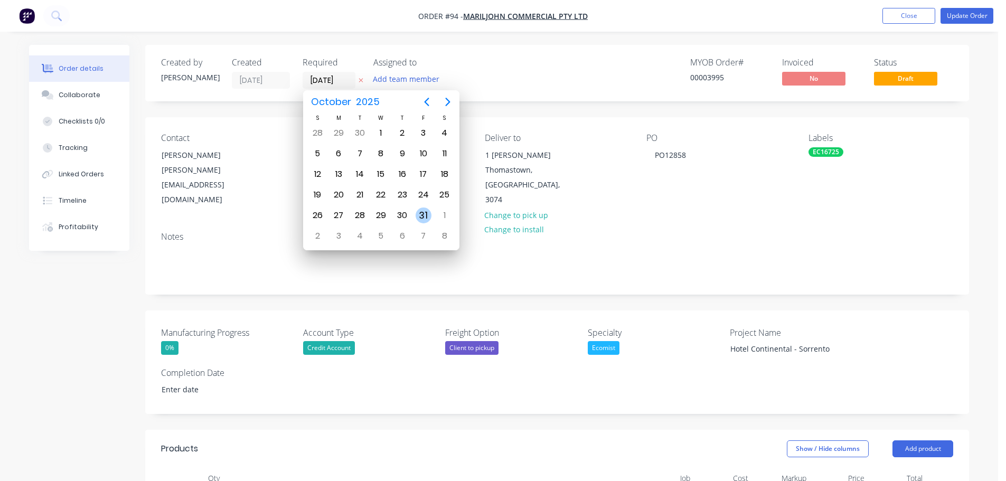
type input "[DATE]"
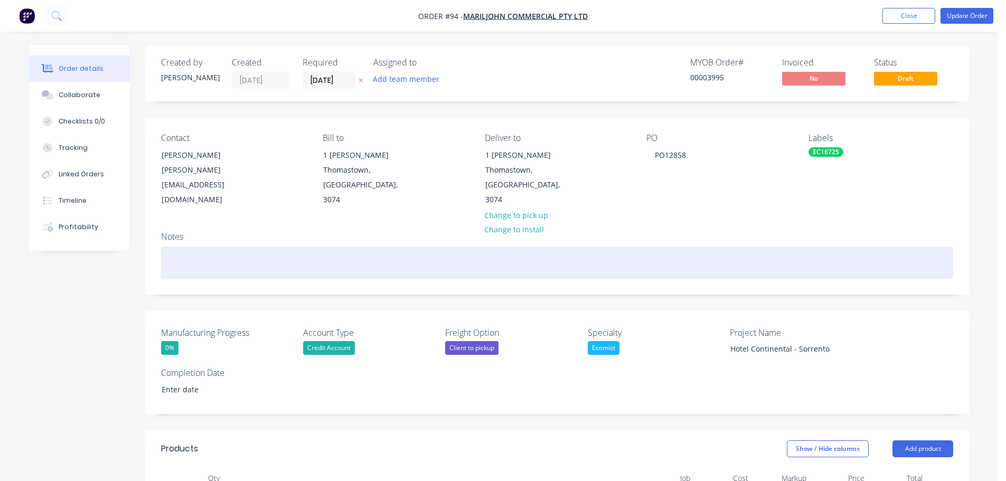
click at [478, 256] on div at bounding box center [557, 263] width 792 height 32
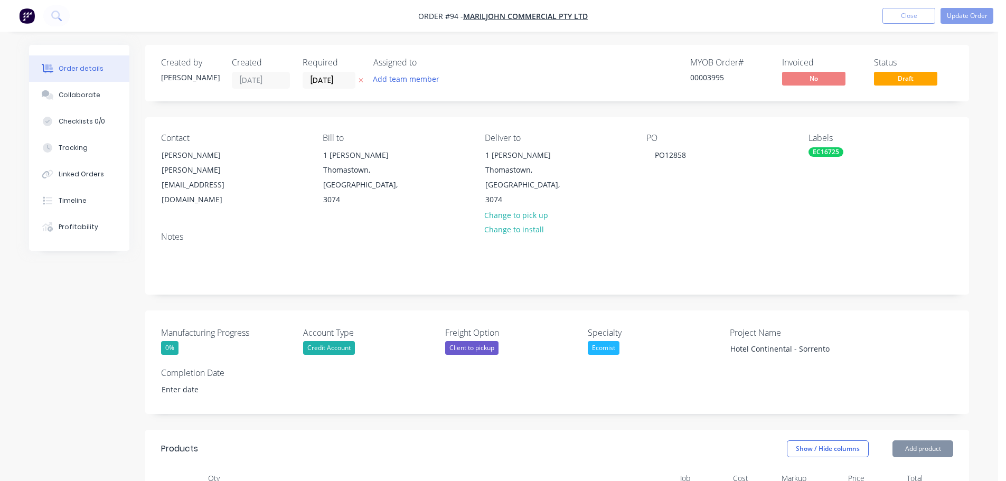
click at [620, 232] on div "Notes" at bounding box center [557, 237] width 792 height 10
click at [977, 17] on button "Update Order" at bounding box center [966, 16] width 53 height 16
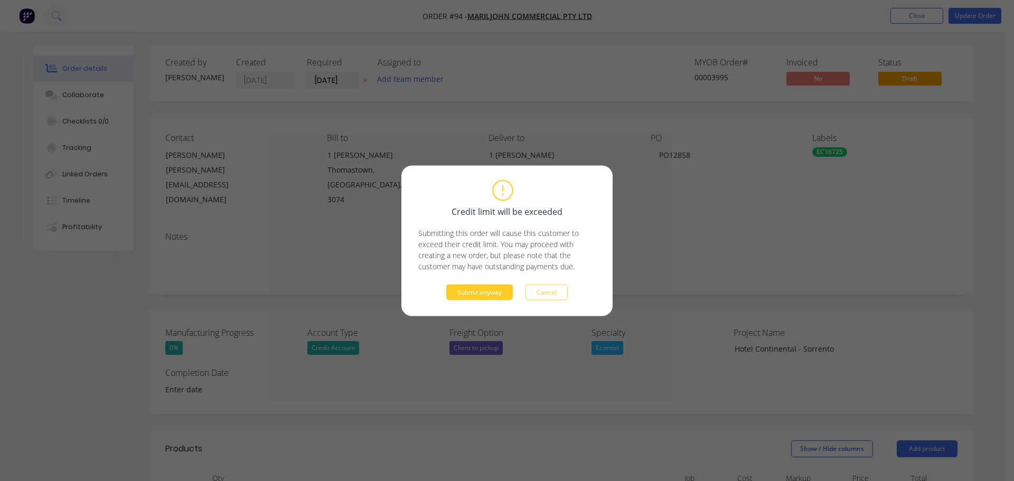
click at [477, 293] on button "Submit anyway" at bounding box center [479, 292] width 67 height 16
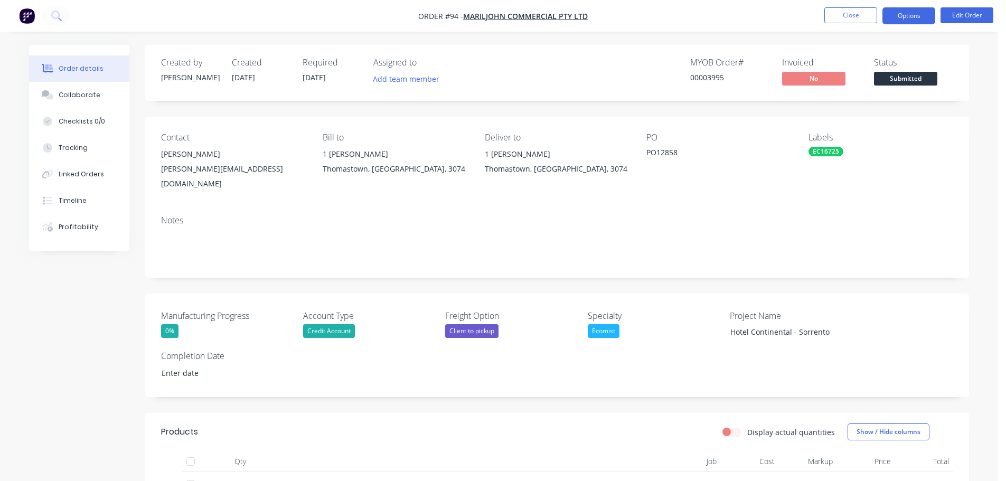
click at [912, 11] on button "Options" at bounding box center [908, 15] width 53 height 17
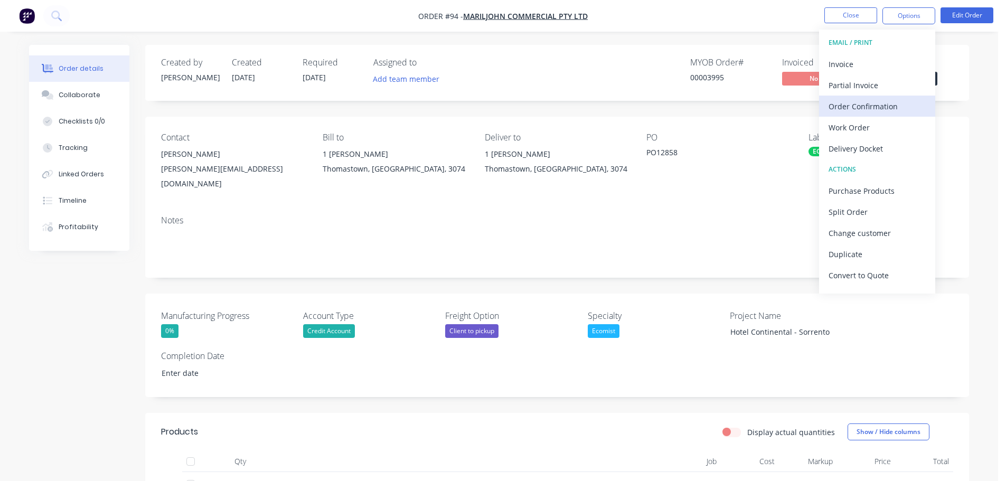
click at [888, 100] on div "Order Confirmation" at bounding box center [876, 106] width 97 height 15
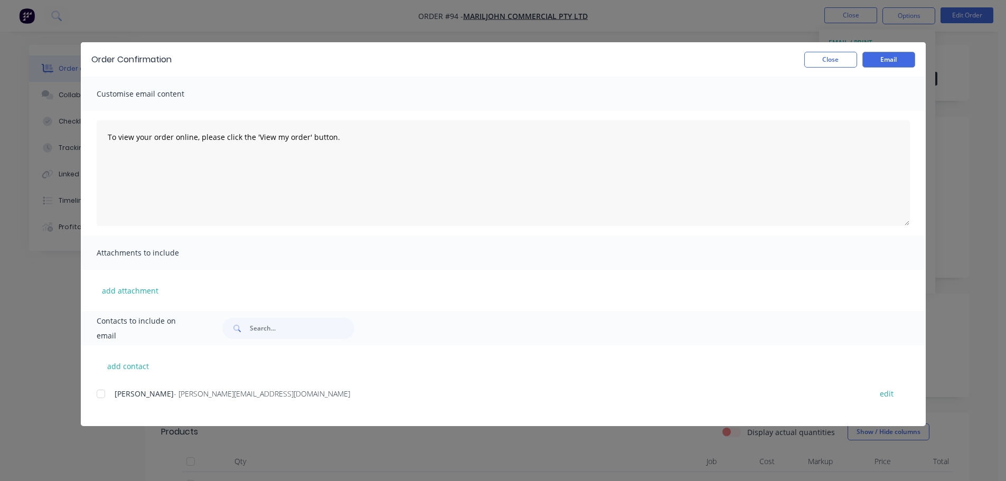
drag, startPoint x: 98, startPoint y: 387, endPoint x: 131, endPoint y: 395, distance: 33.7
click at [99, 389] on div at bounding box center [100, 393] width 21 height 21
click at [878, 63] on button "Email" at bounding box center [888, 60] width 53 height 16
